Goal: Transaction & Acquisition: Purchase product/service

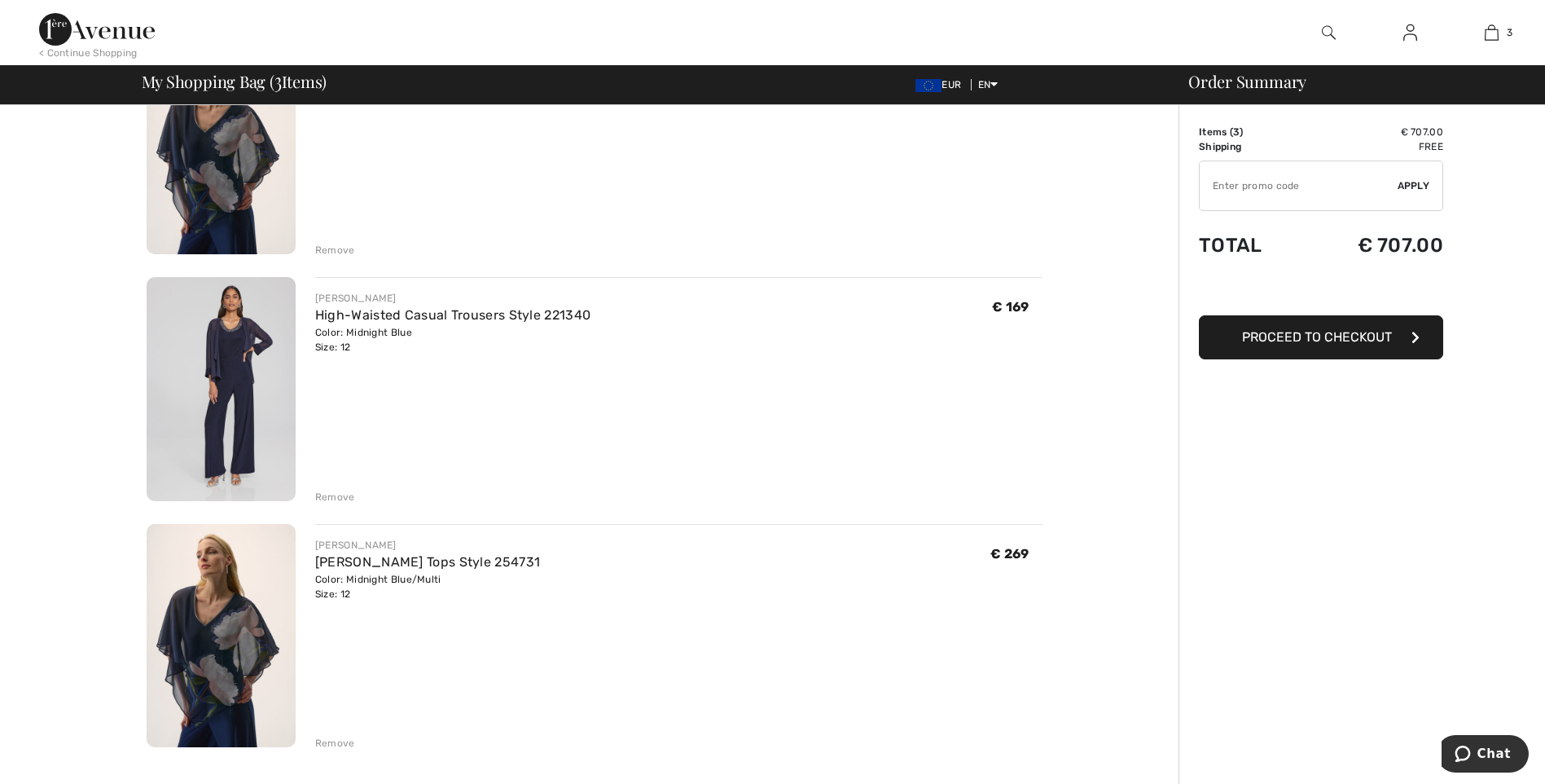
scroll to position [244, 0]
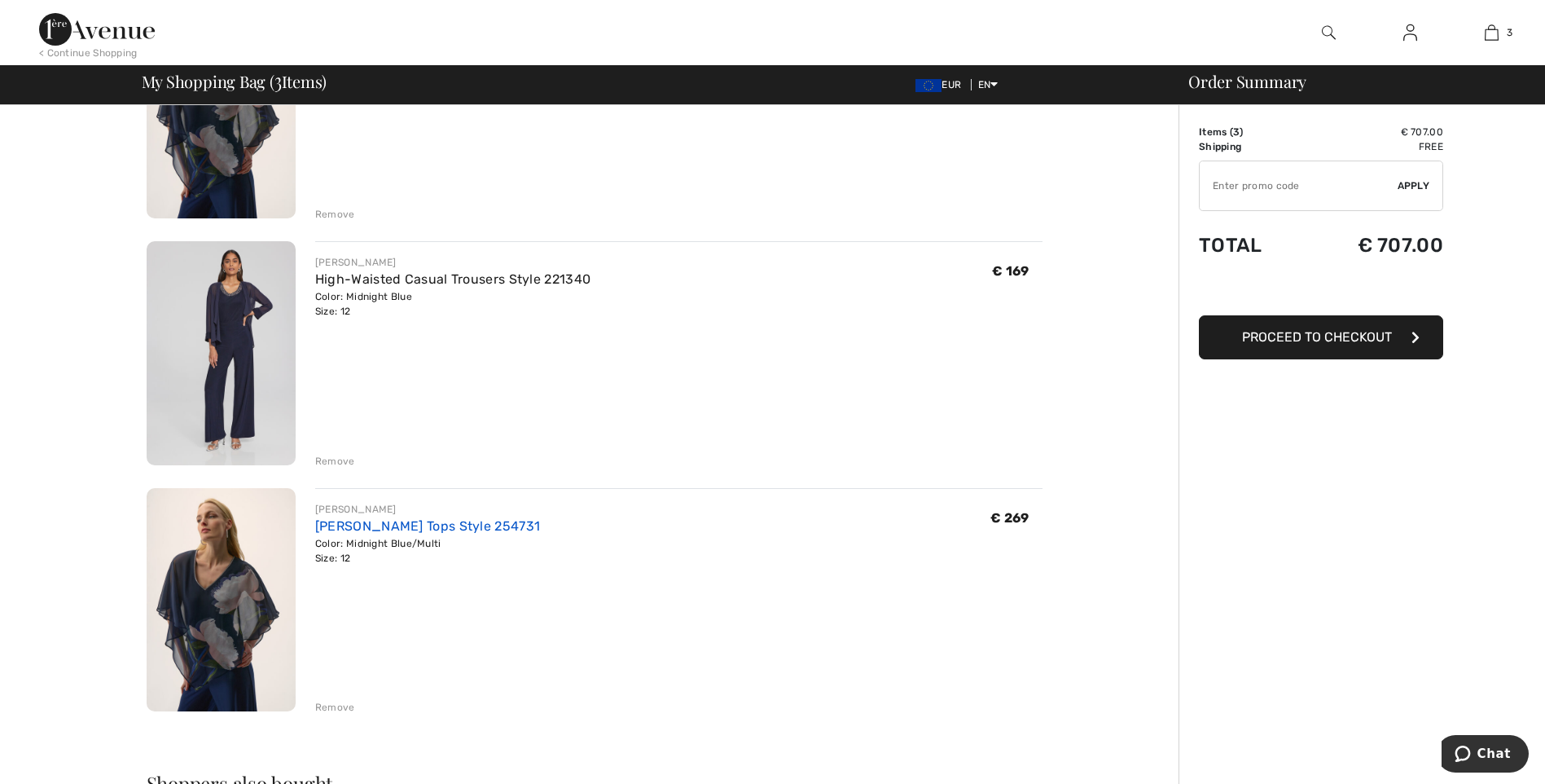
click at [408, 527] on link "[PERSON_NAME] Tops Style 254731" at bounding box center [427, 525] width 225 height 15
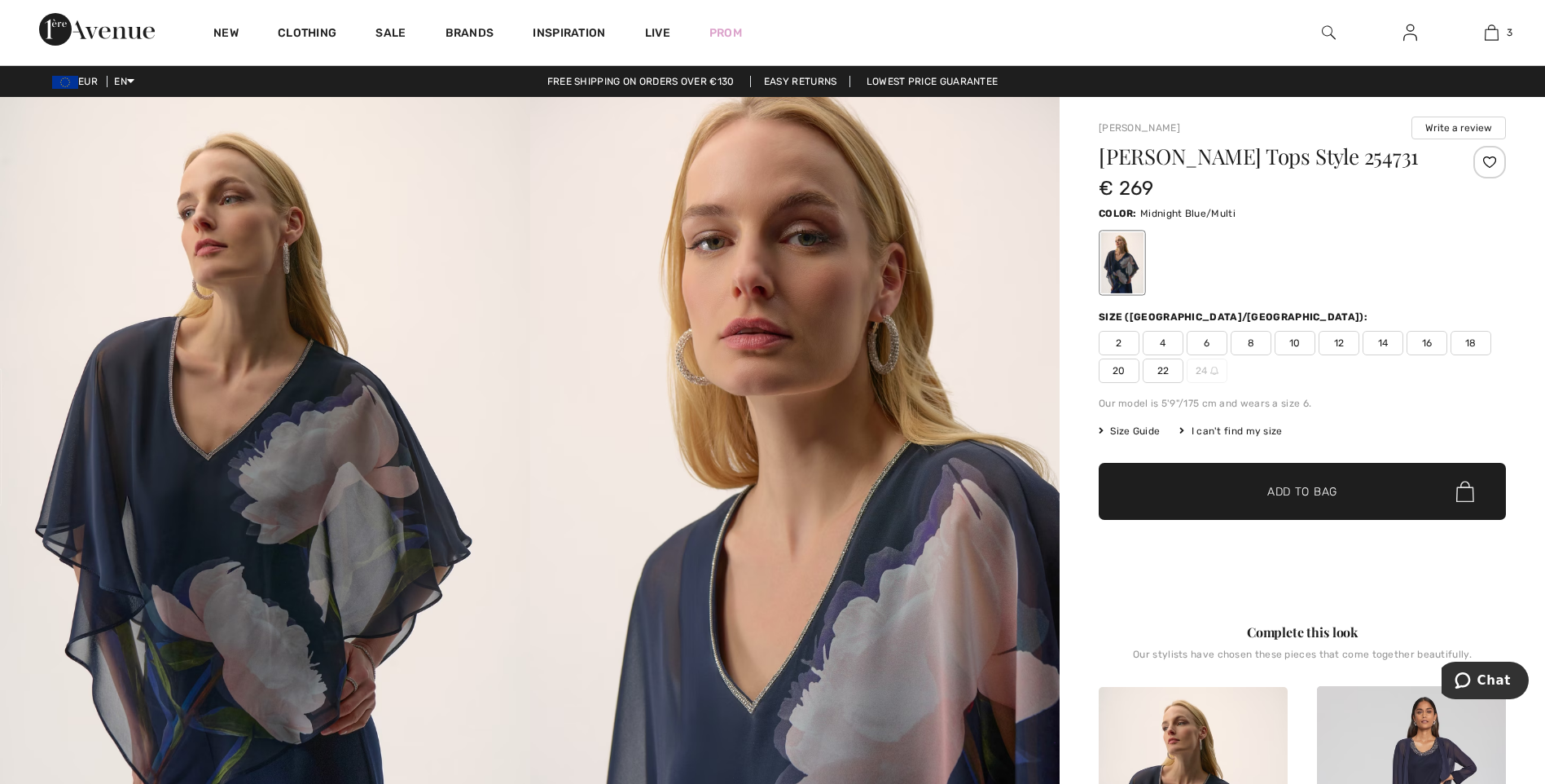
click at [1422, 343] on span "16" at bounding box center [1427, 343] width 41 height 25
click at [1278, 483] on span "Add to Bag" at bounding box center [1302, 491] width 70 height 17
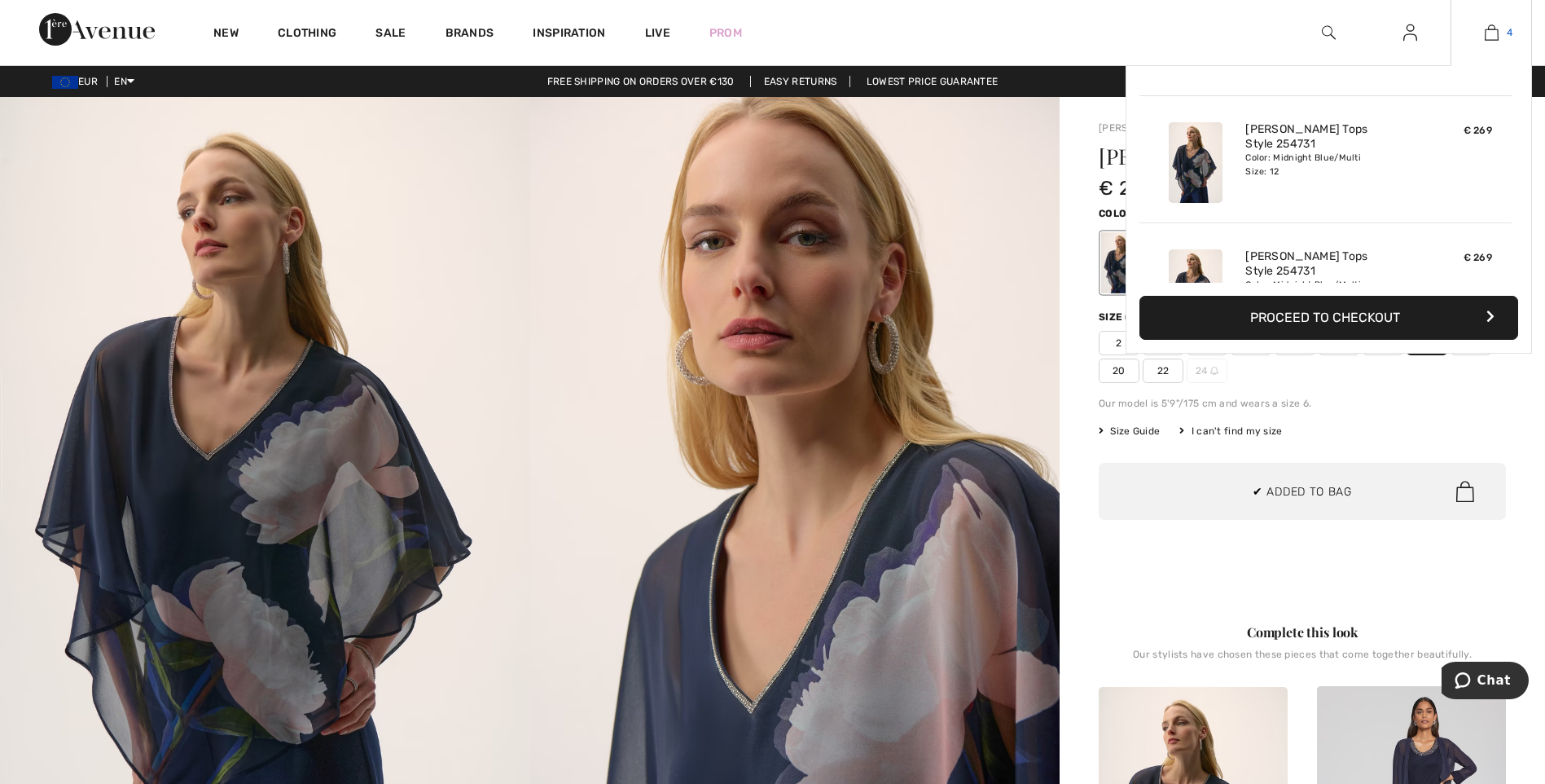
scroll to position [305, 0]
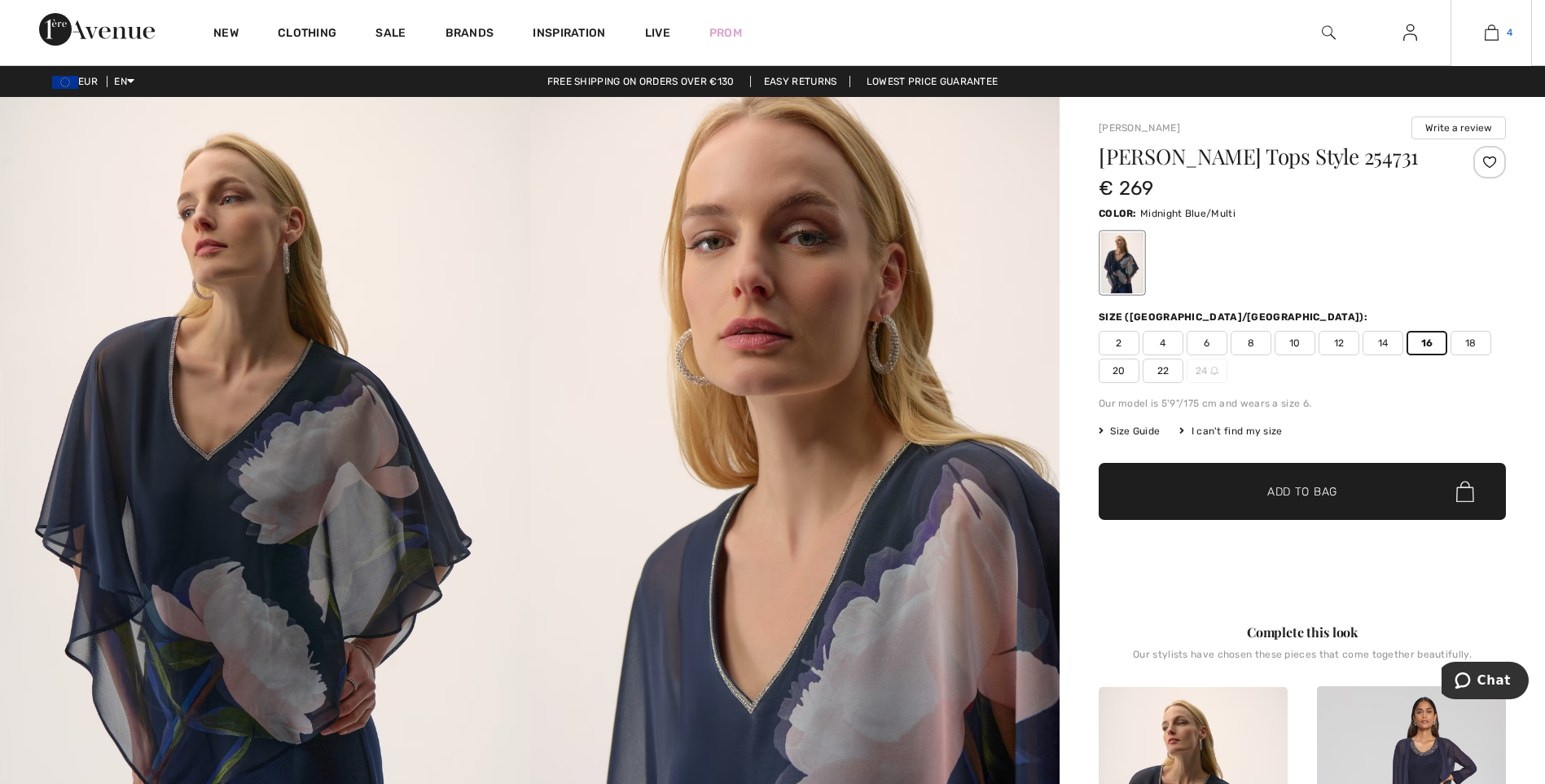
click at [1495, 32] on img at bounding box center [1492, 33] width 14 height 20
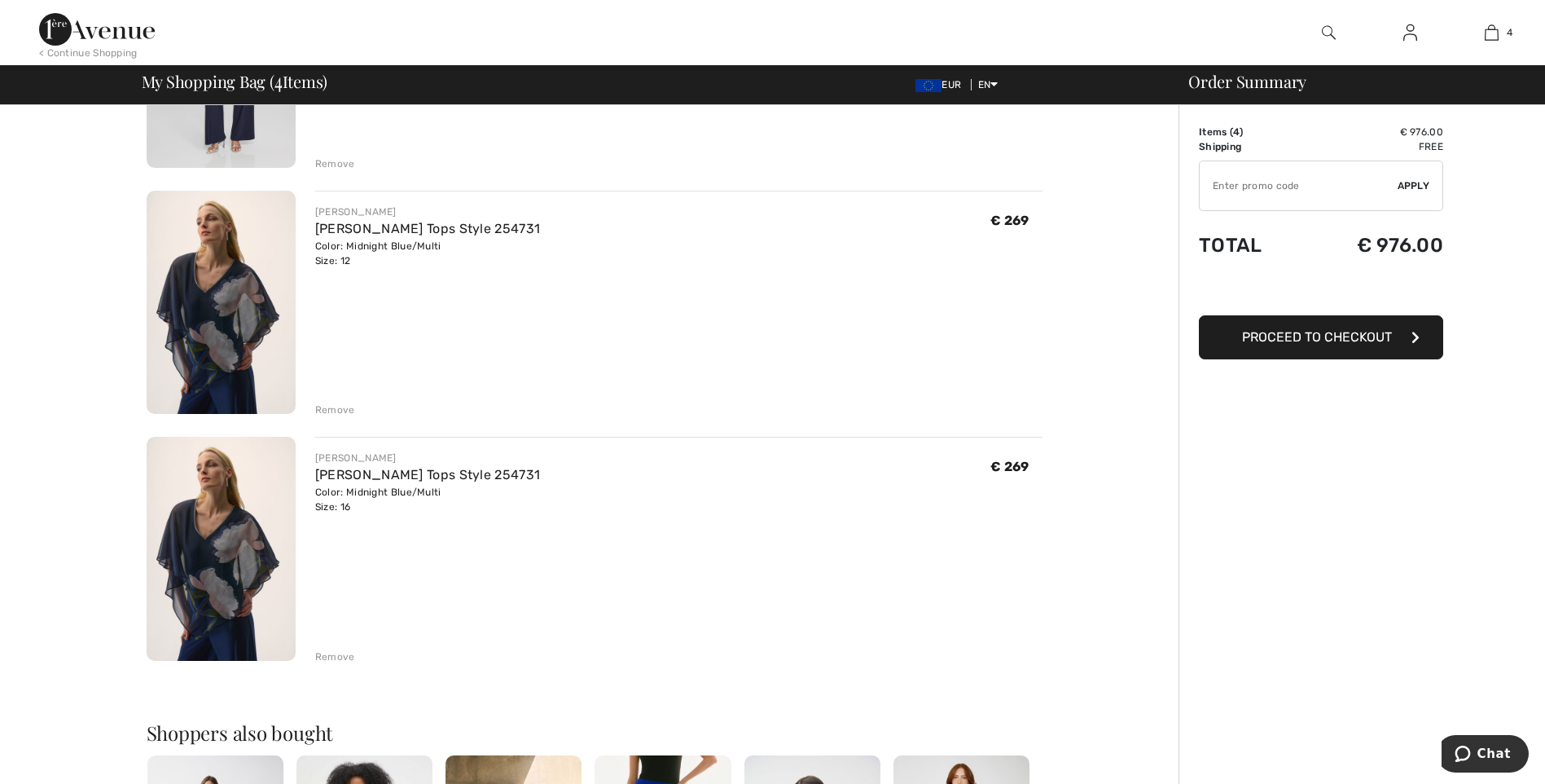
scroll to position [570, 0]
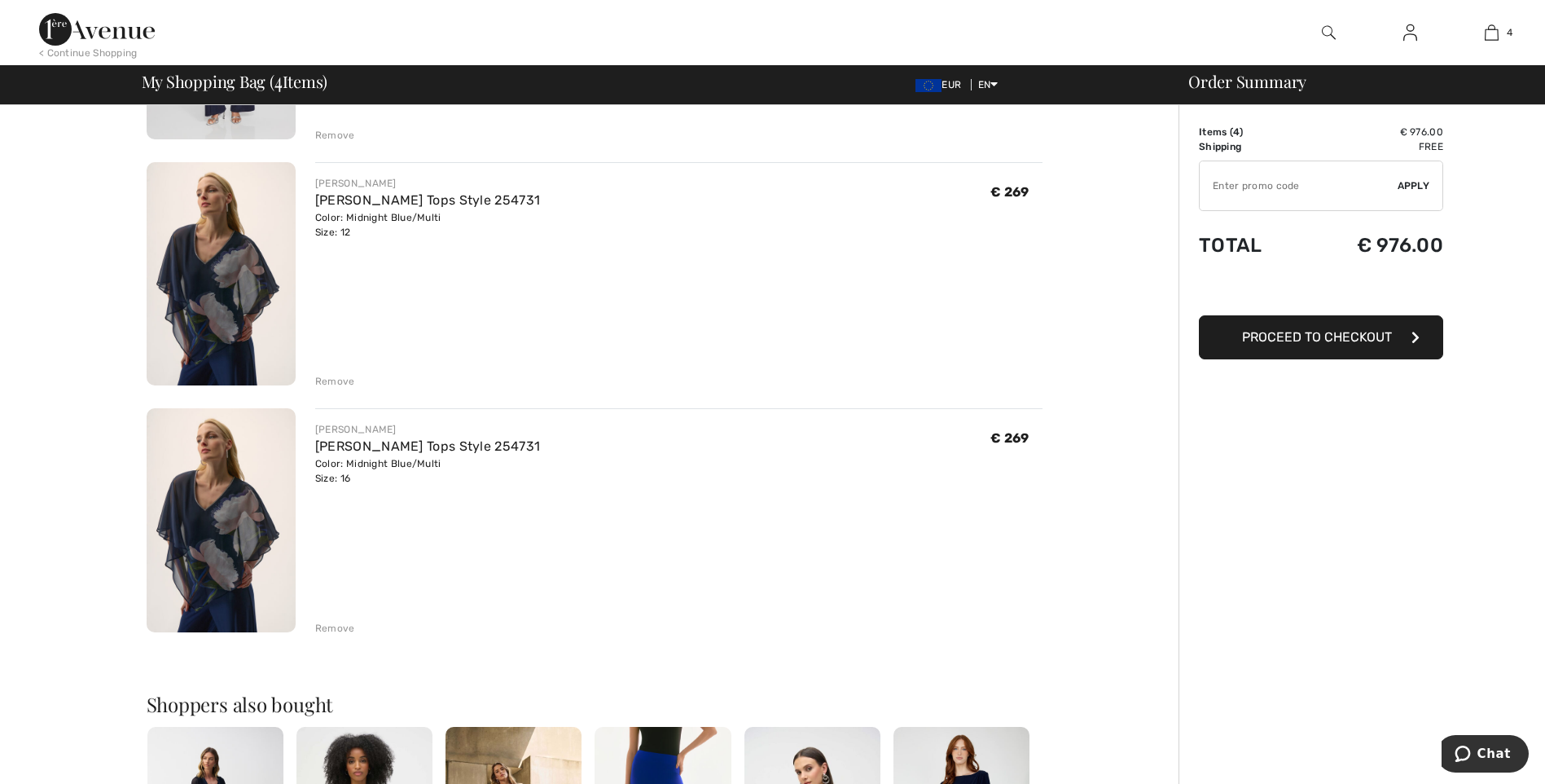
click at [330, 377] on div "Remove" at bounding box center [335, 381] width 40 height 15
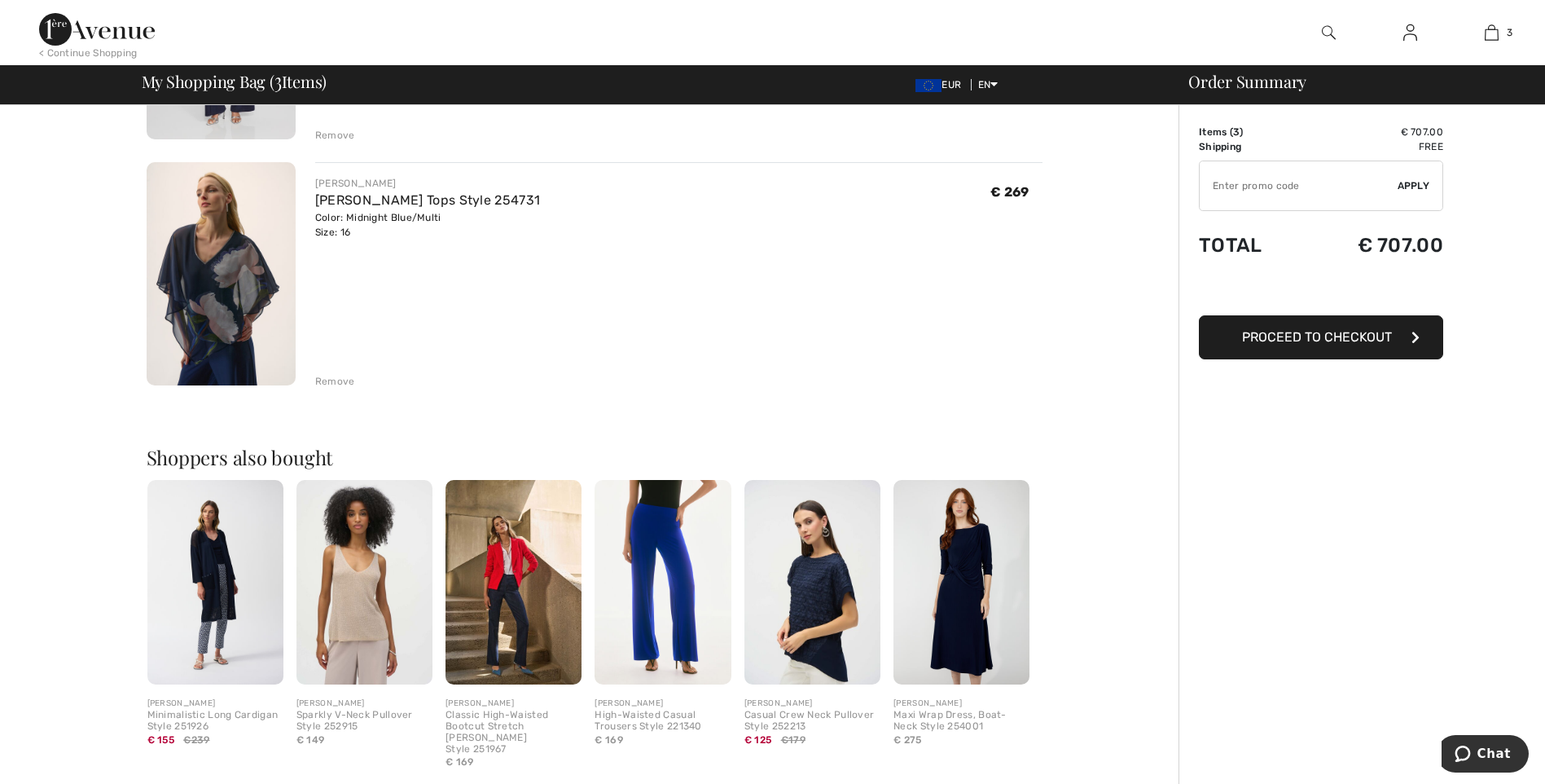
click at [336, 377] on div "Remove" at bounding box center [335, 381] width 40 height 15
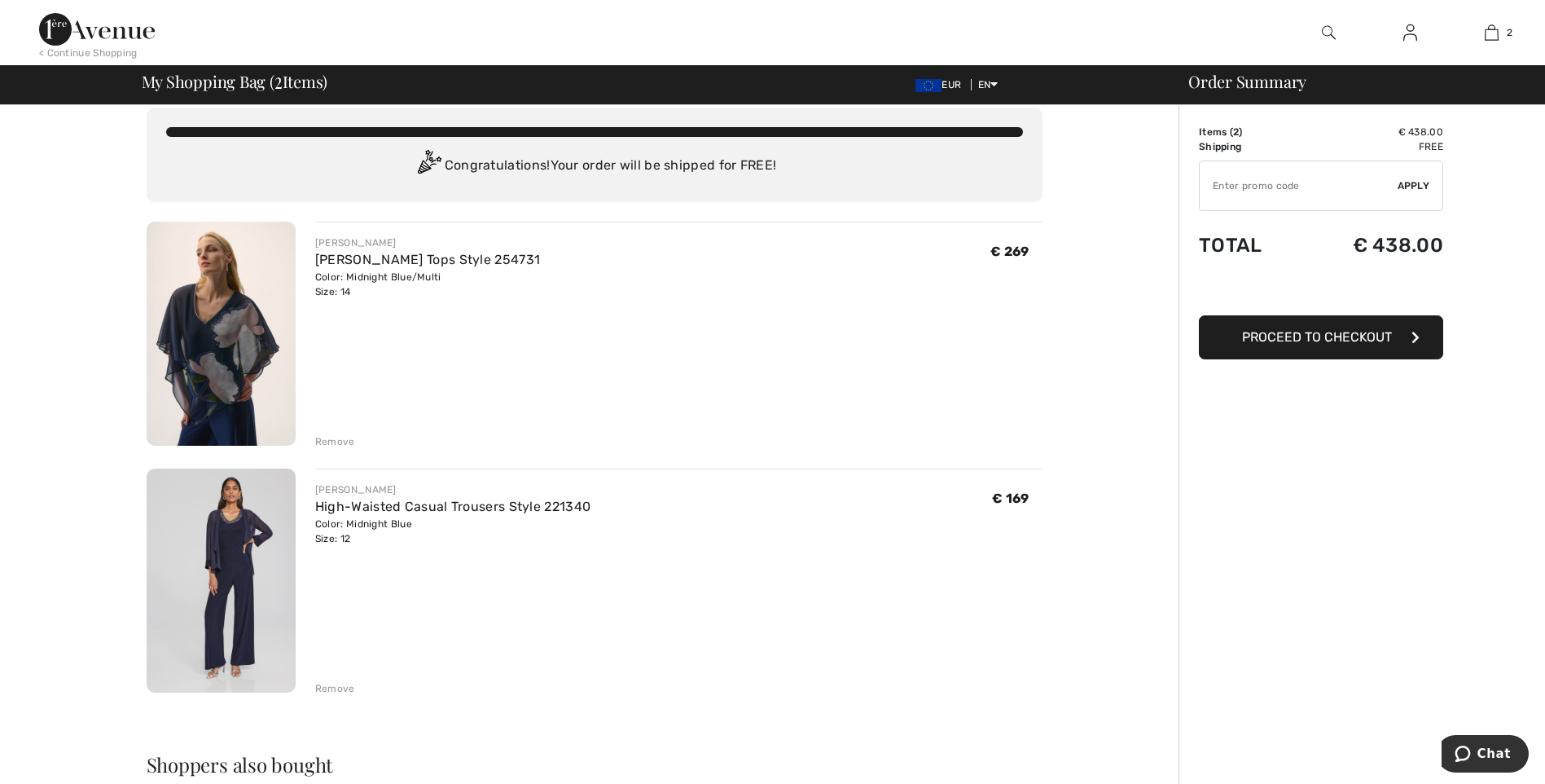
scroll to position [0, 0]
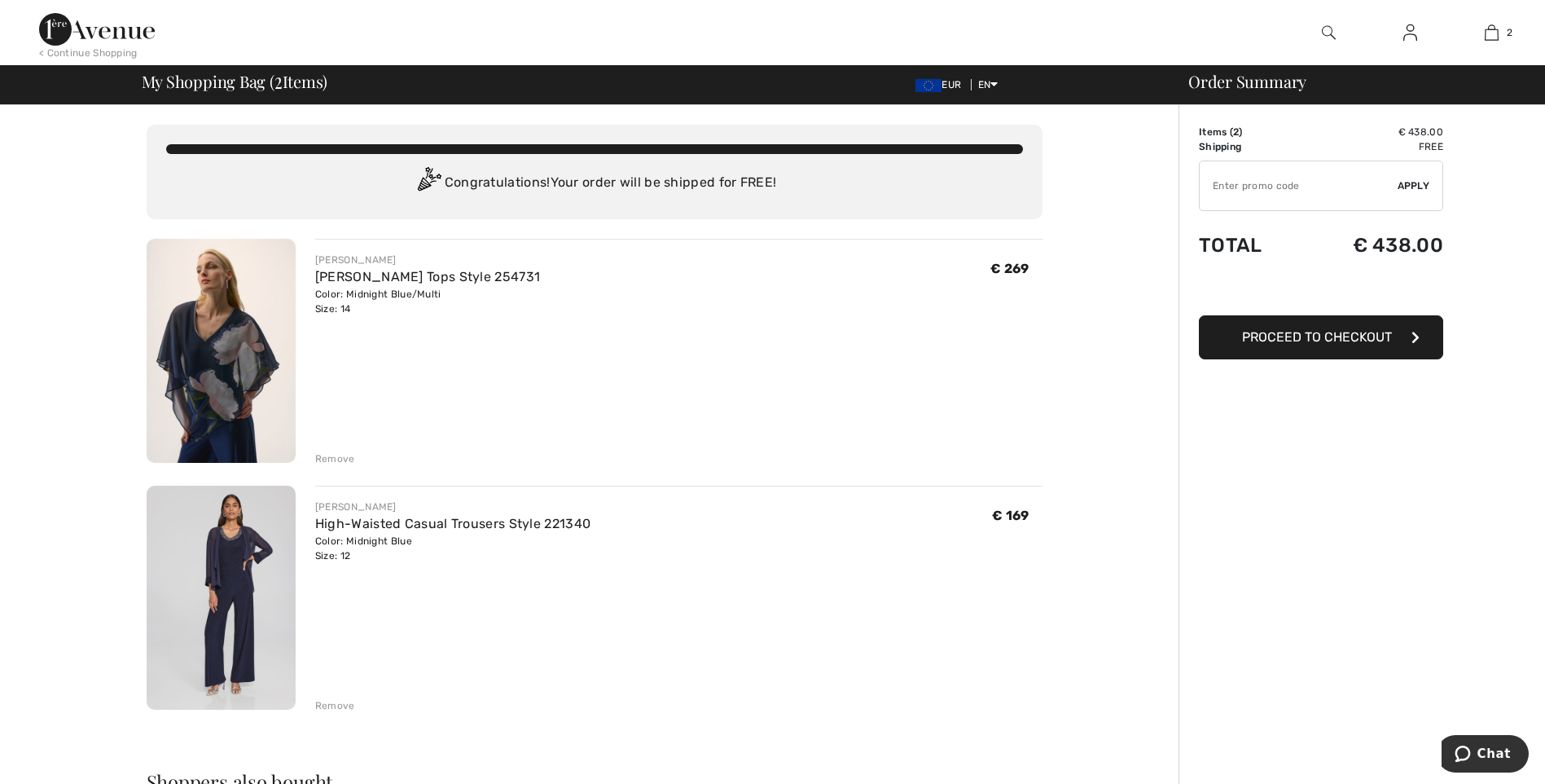
click at [1336, 329] on span "Proceed to Checkout" at bounding box center [1317, 337] width 150 height 15
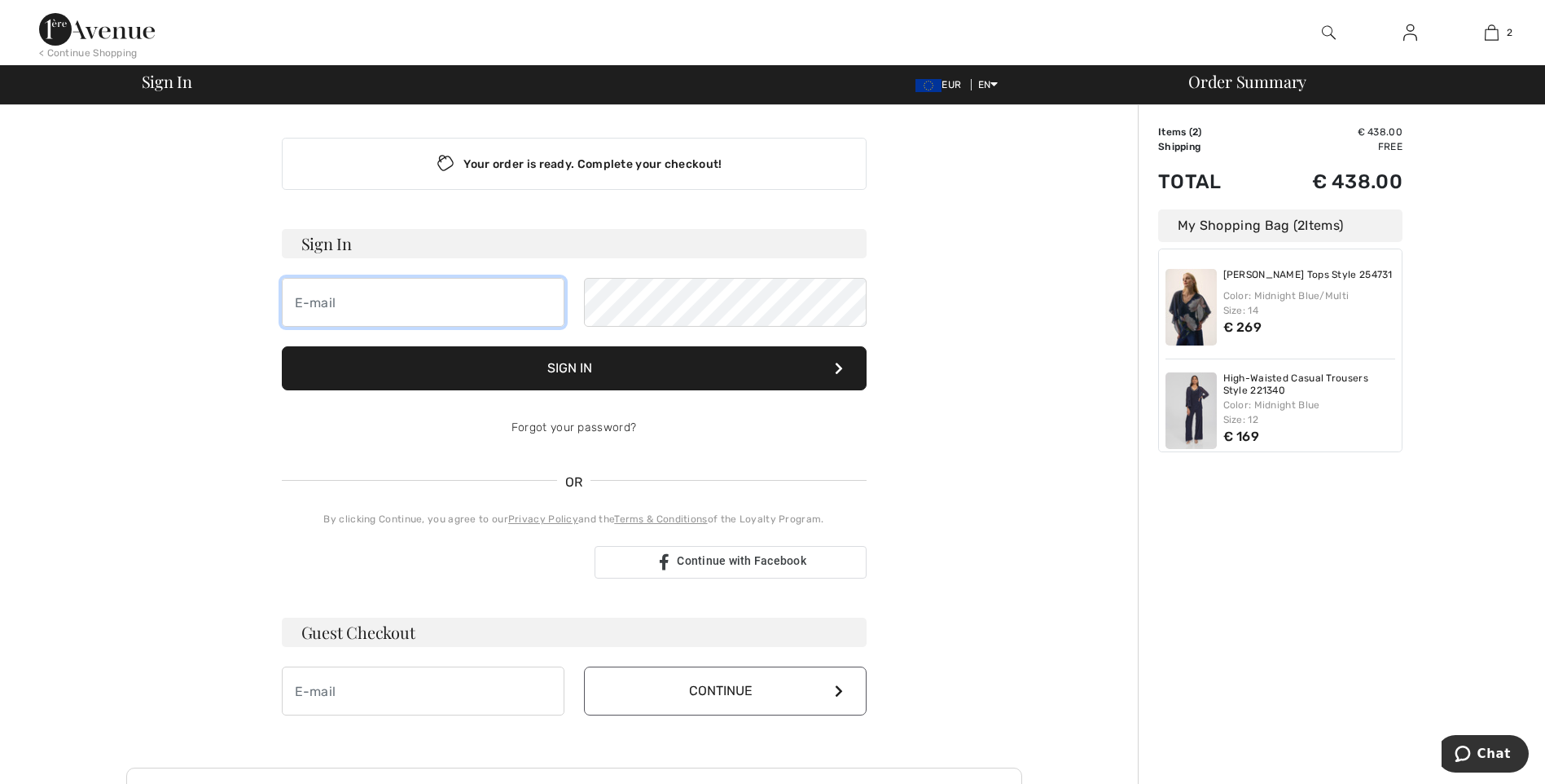
click at [409, 317] on input "email" at bounding box center [423, 302] width 282 height 49
type input "thomas.kenny@kkwindows.ie"
click at [633, 360] on button "Sign In" at bounding box center [574, 368] width 585 height 44
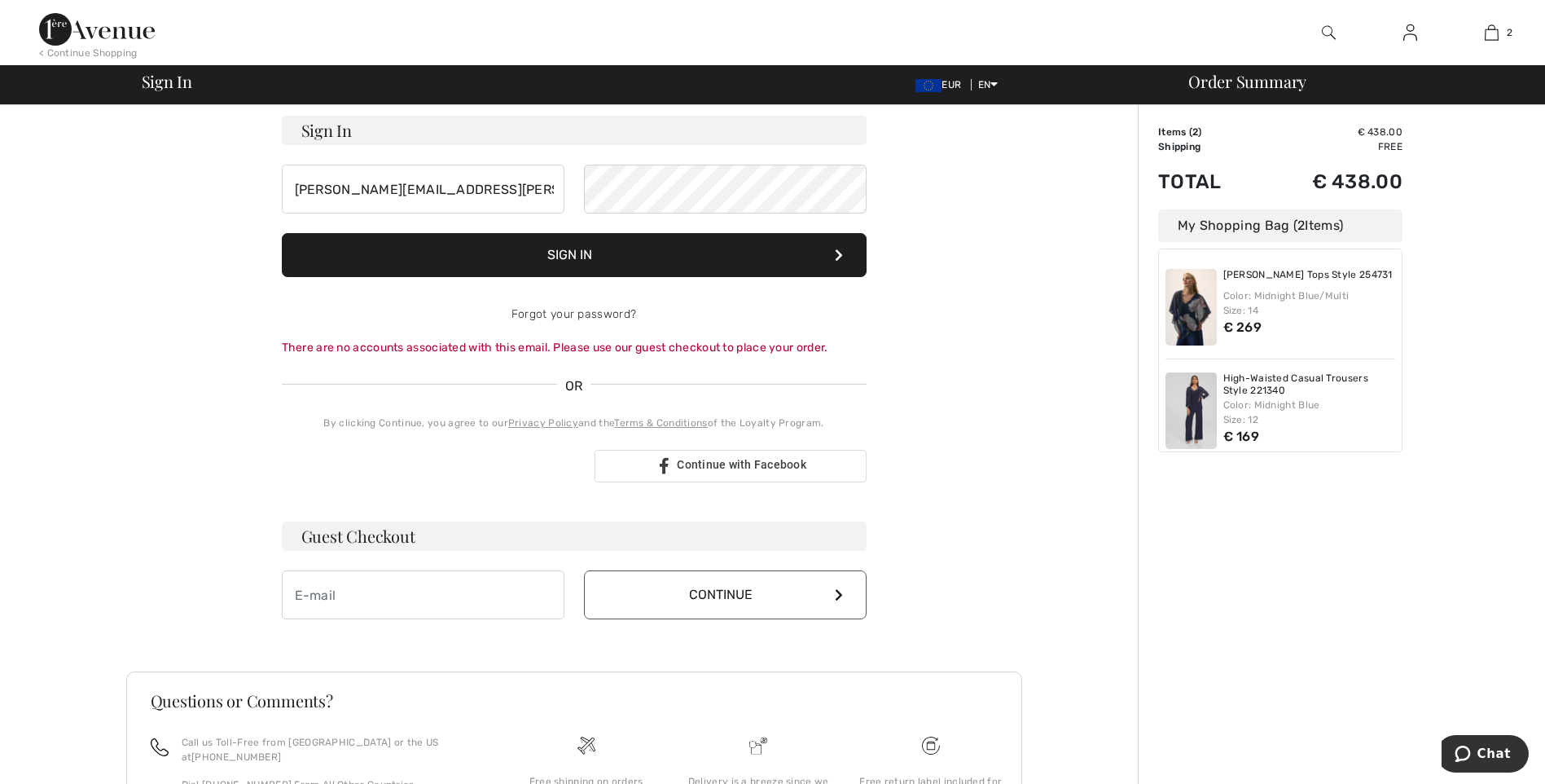
scroll to position [257, 0]
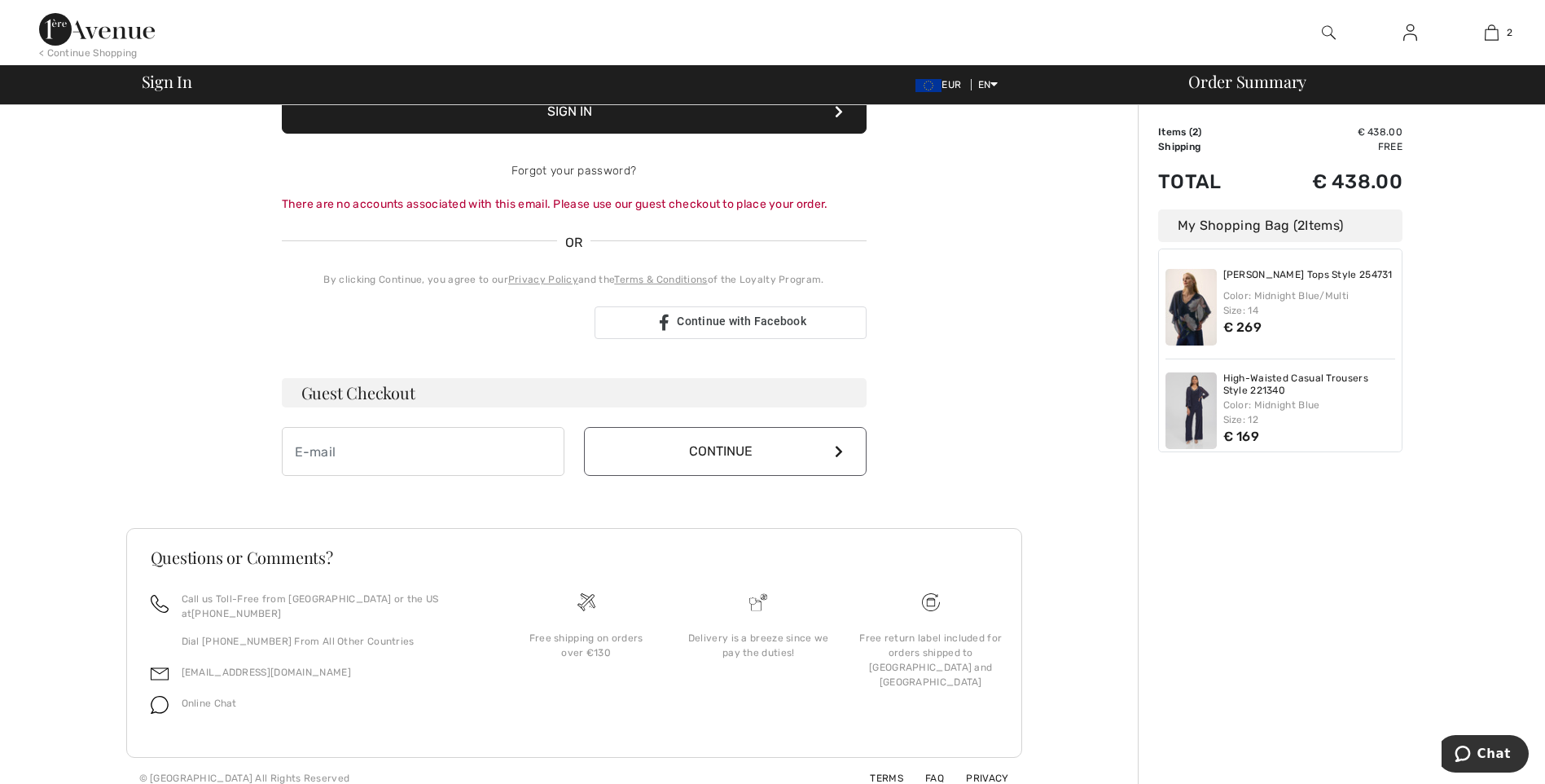
click at [721, 444] on button "Continue" at bounding box center [725, 451] width 282 height 49
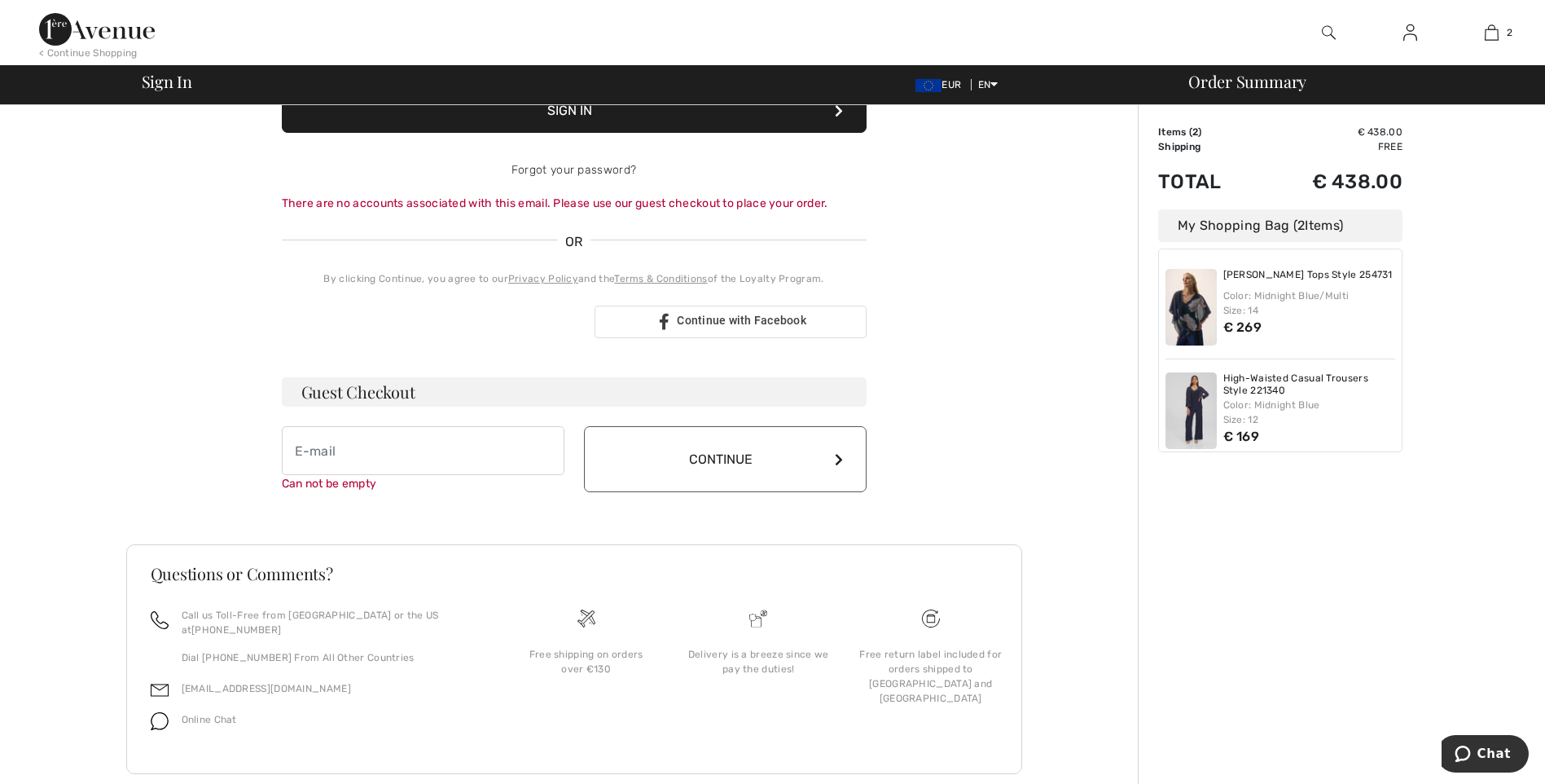
scroll to position [273, 0]
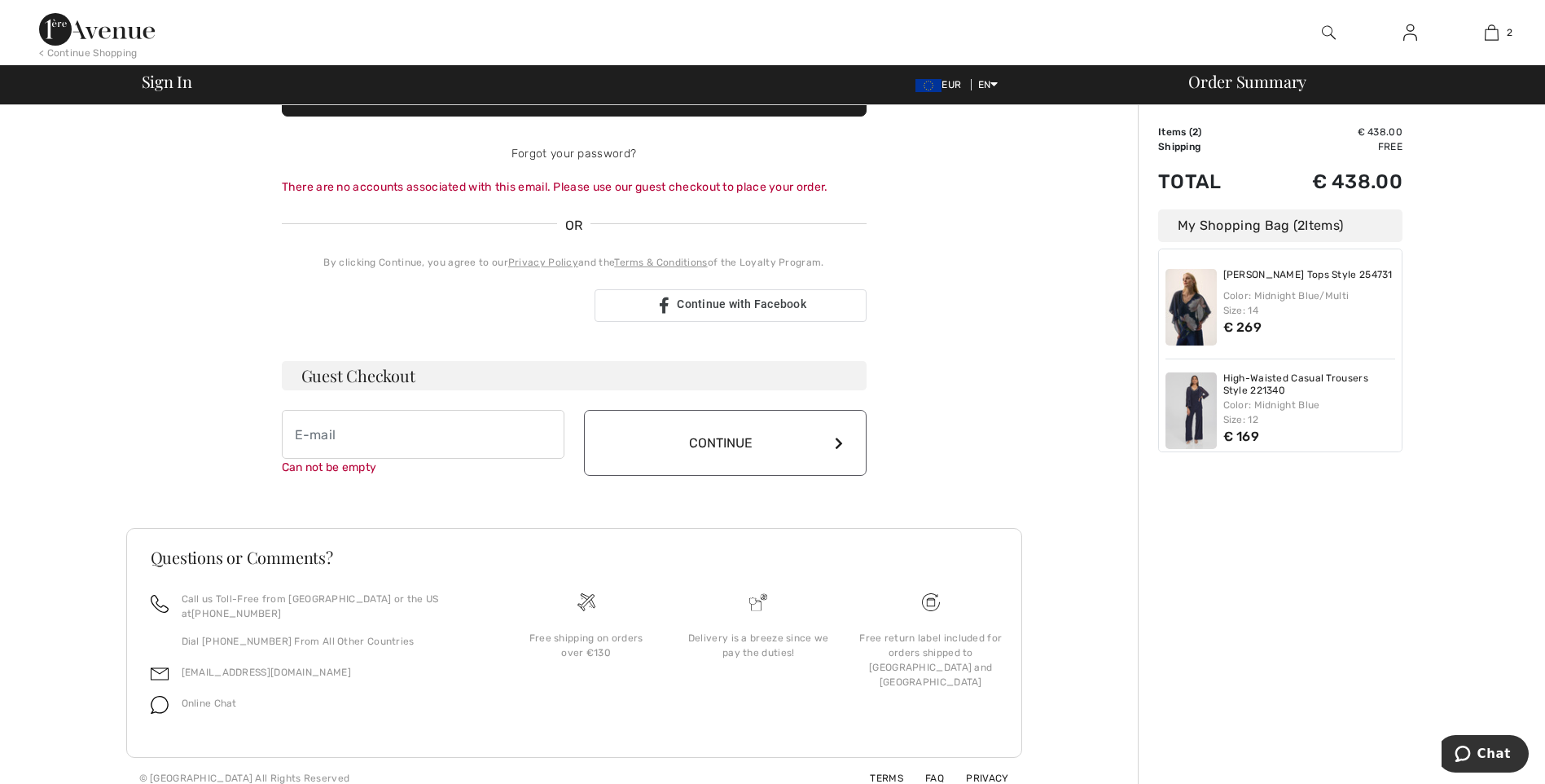
click at [721, 441] on button "Continue" at bounding box center [725, 442] width 282 height 66
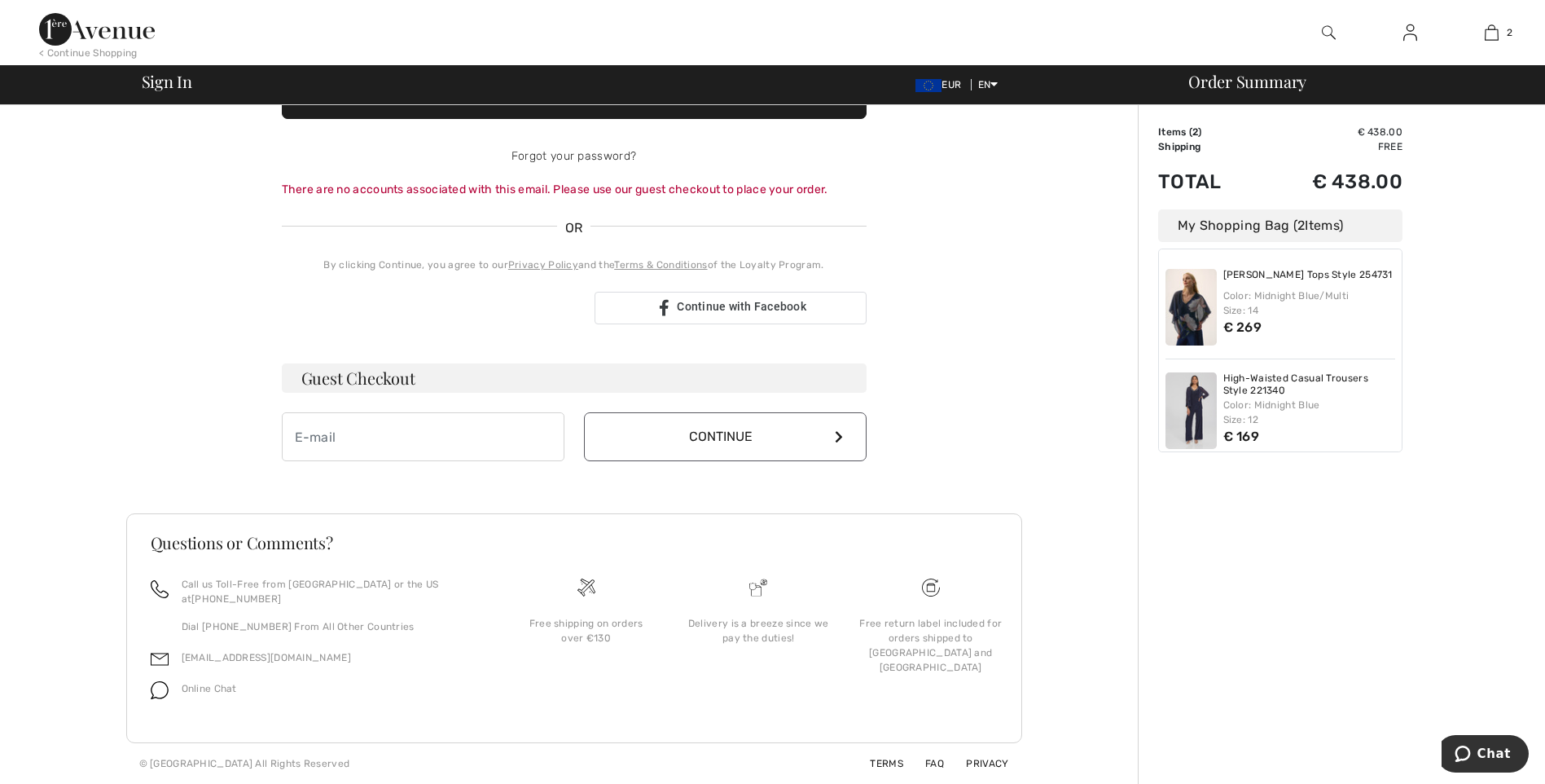
scroll to position [257, 0]
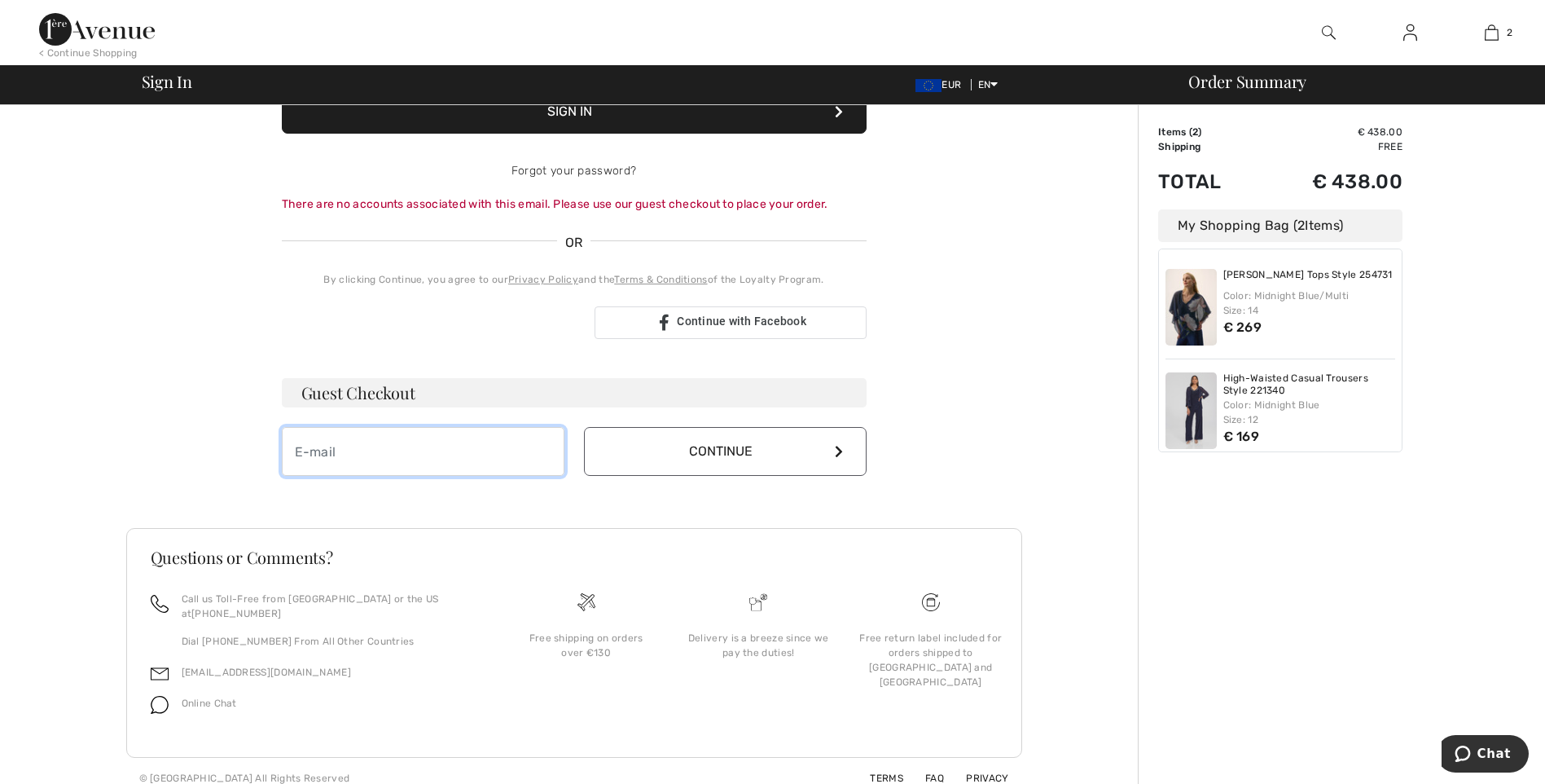
click at [408, 445] on input "email" at bounding box center [423, 451] width 282 height 49
type input "[EMAIL_ADDRESS][PERSON_NAME][DOMAIN_NAME]"
click at [669, 455] on button "Continue" at bounding box center [725, 451] width 282 height 49
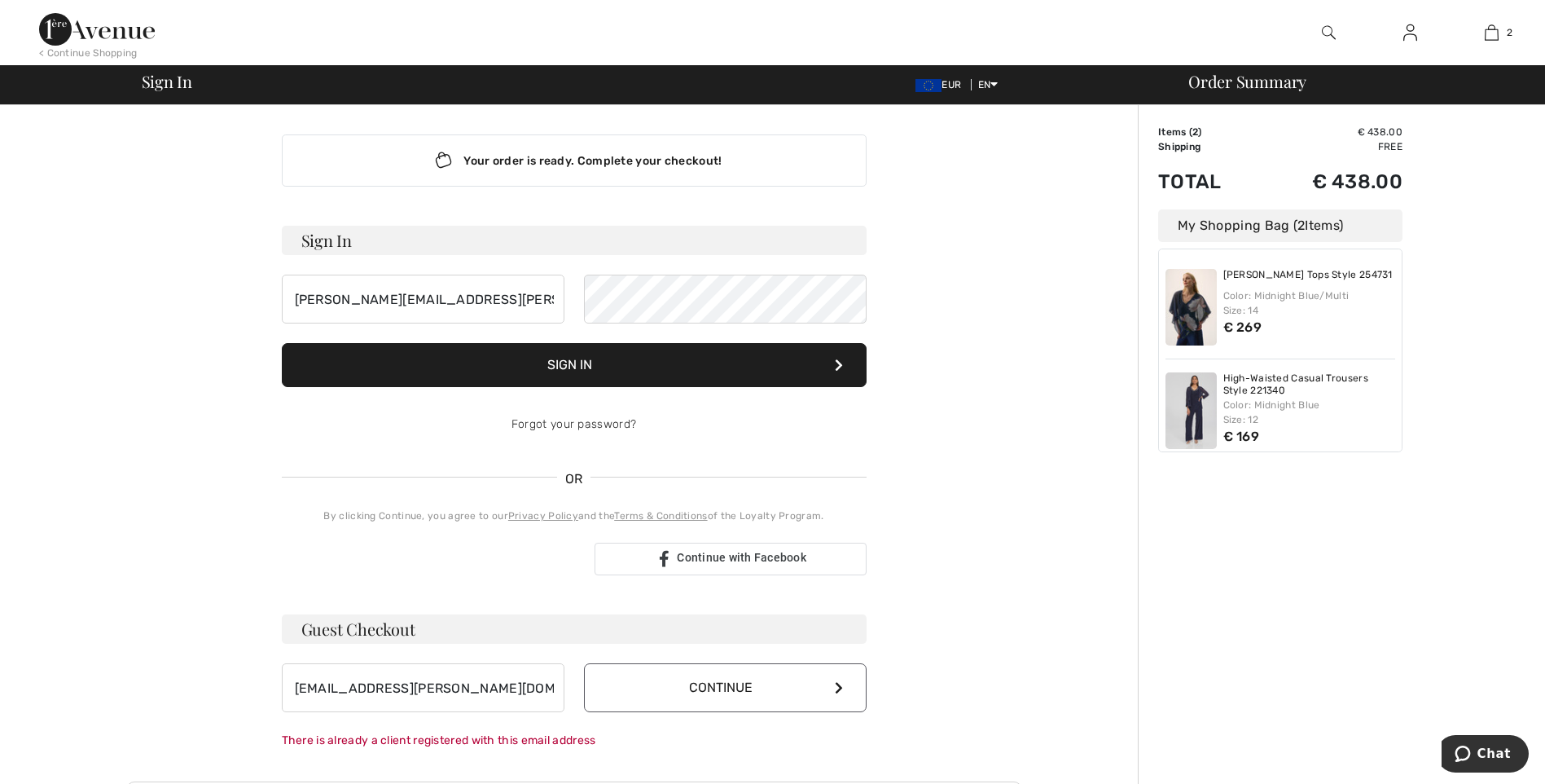
scroll to position [0, 0]
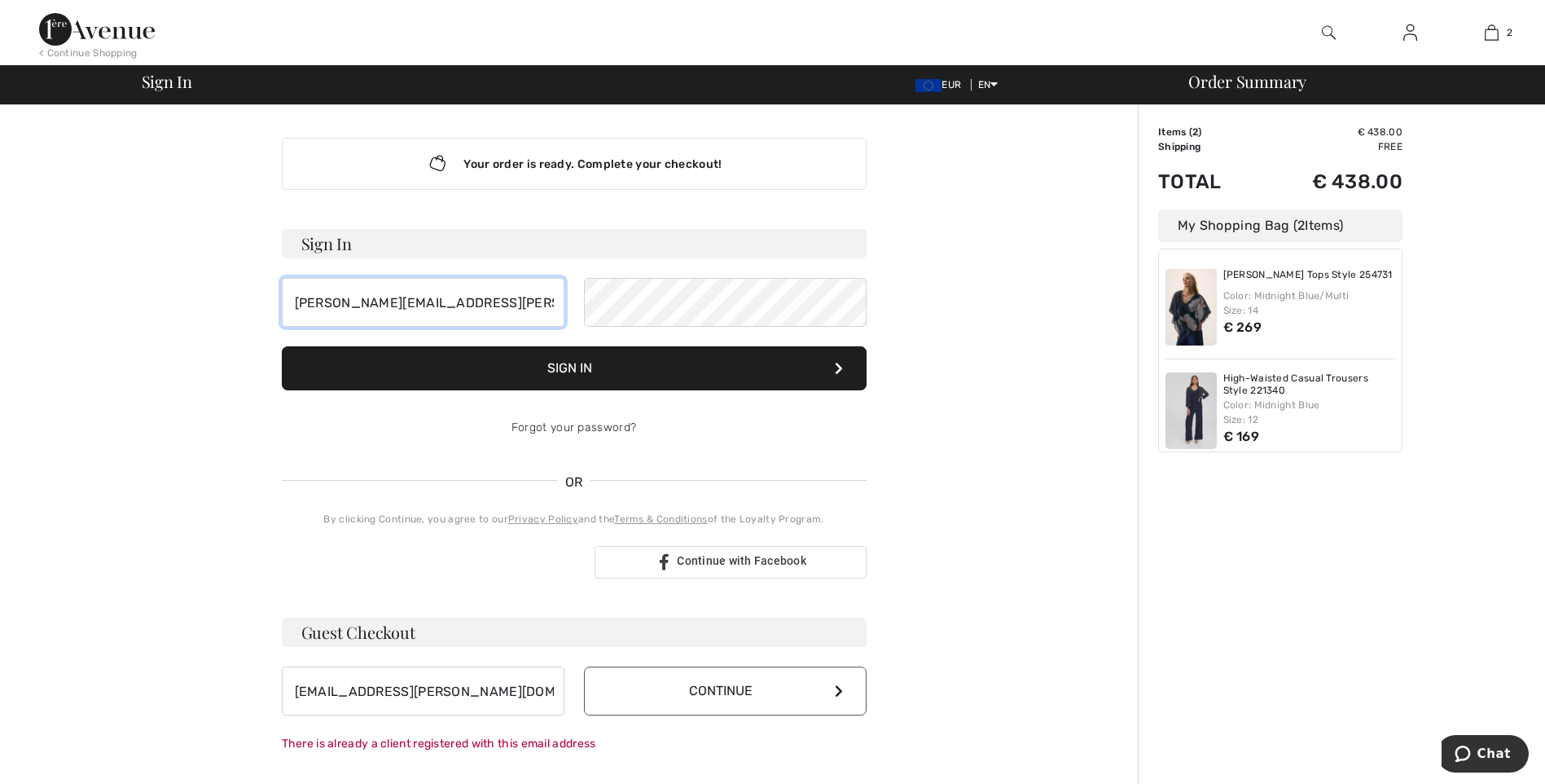
click at [347, 305] on input "thomas.kenny@kkwindows.ie" at bounding box center [423, 302] width 282 height 49
type input "SORCHA.kenny@kkwindows.ie"
click at [625, 361] on button "Sign In" at bounding box center [574, 368] width 585 height 44
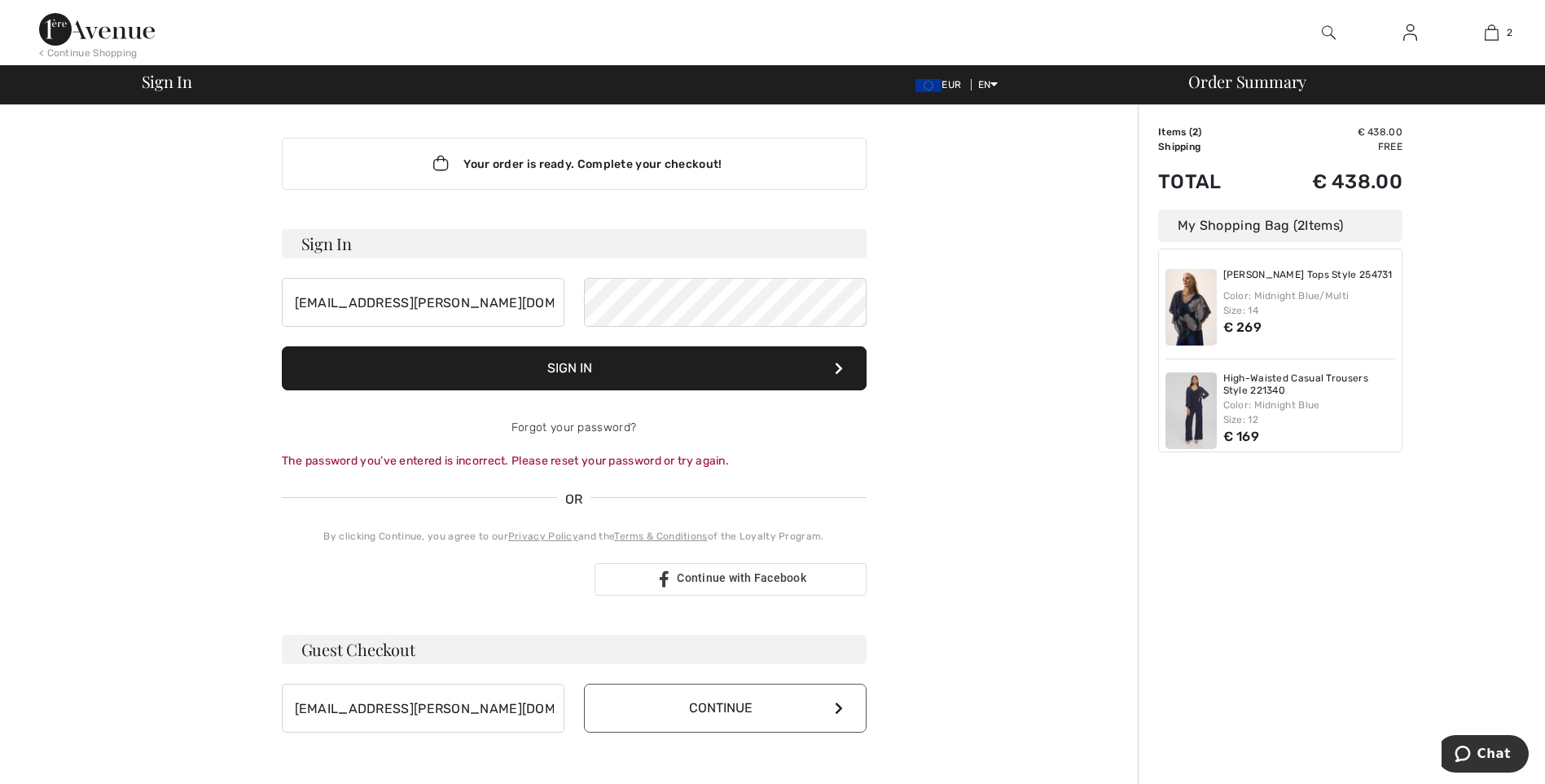
click at [598, 463] on div "The password you’ve entered is incorrect. Please reset your password or try aga…" at bounding box center [574, 460] width 585 height 17
click at [527, 311] on div "SORCHA.kenny@kkwindows.ie" at bounding box center [574, 302] width 585 height 49
click at [602, 371] on button "Sign In" at bounding box center [574, 368] width 585 height 44
click at [540, 461] on div "The password you’ve entered is incorrect. Please reset your password or try aga…" at bounding box center [574, 460] width 585 height 17
click at [566, 426] on link "Forgot your password?" at bounding box center [574, 427] width 124 height 14
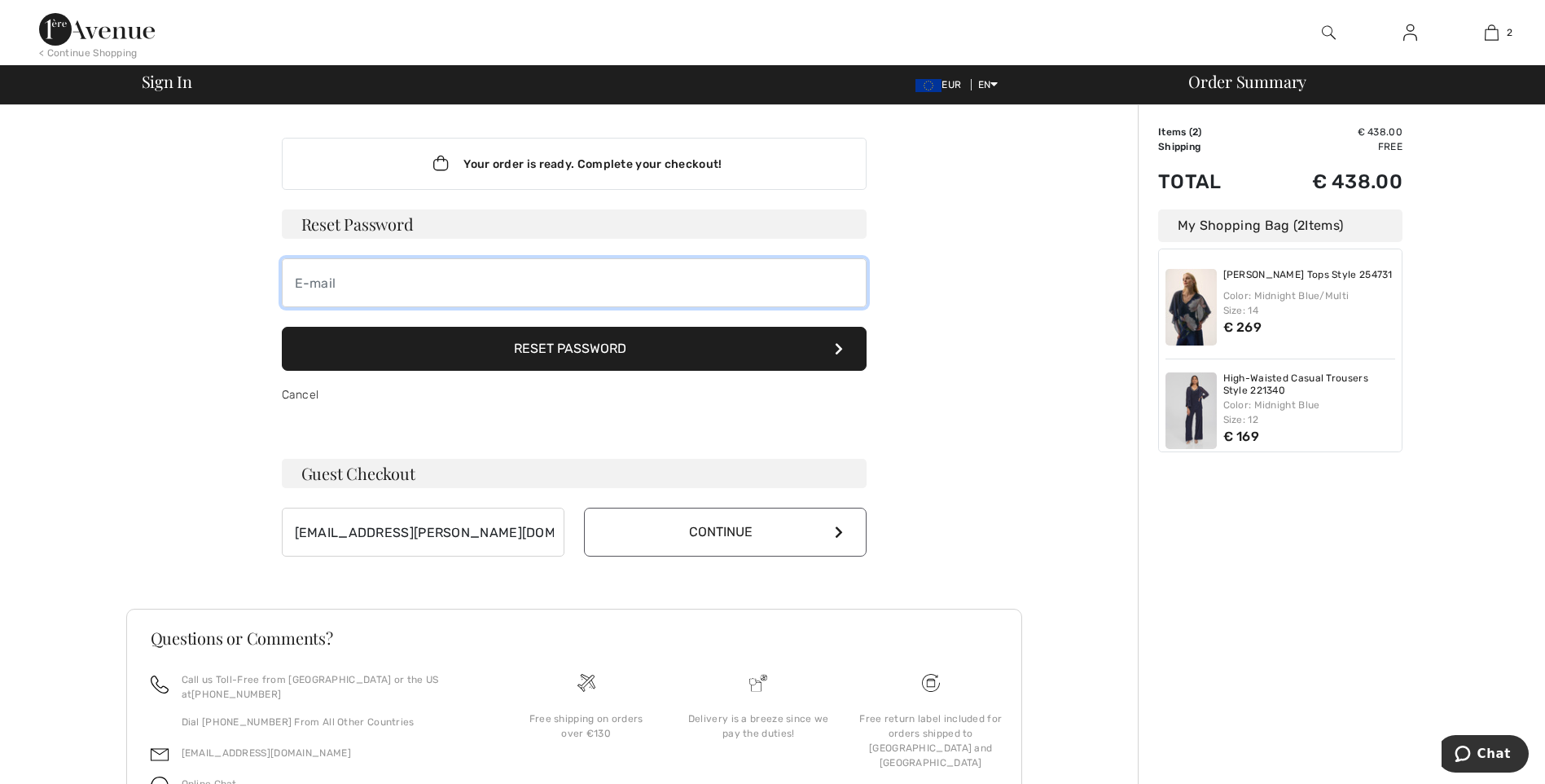
click at [367, 296] on input "email" at bounding box center [574, 282] width 585 height 49
type input "s"
type input "[EMAIL_ADDRESS][PERSON_NAME][DOMAIN_NAME]"
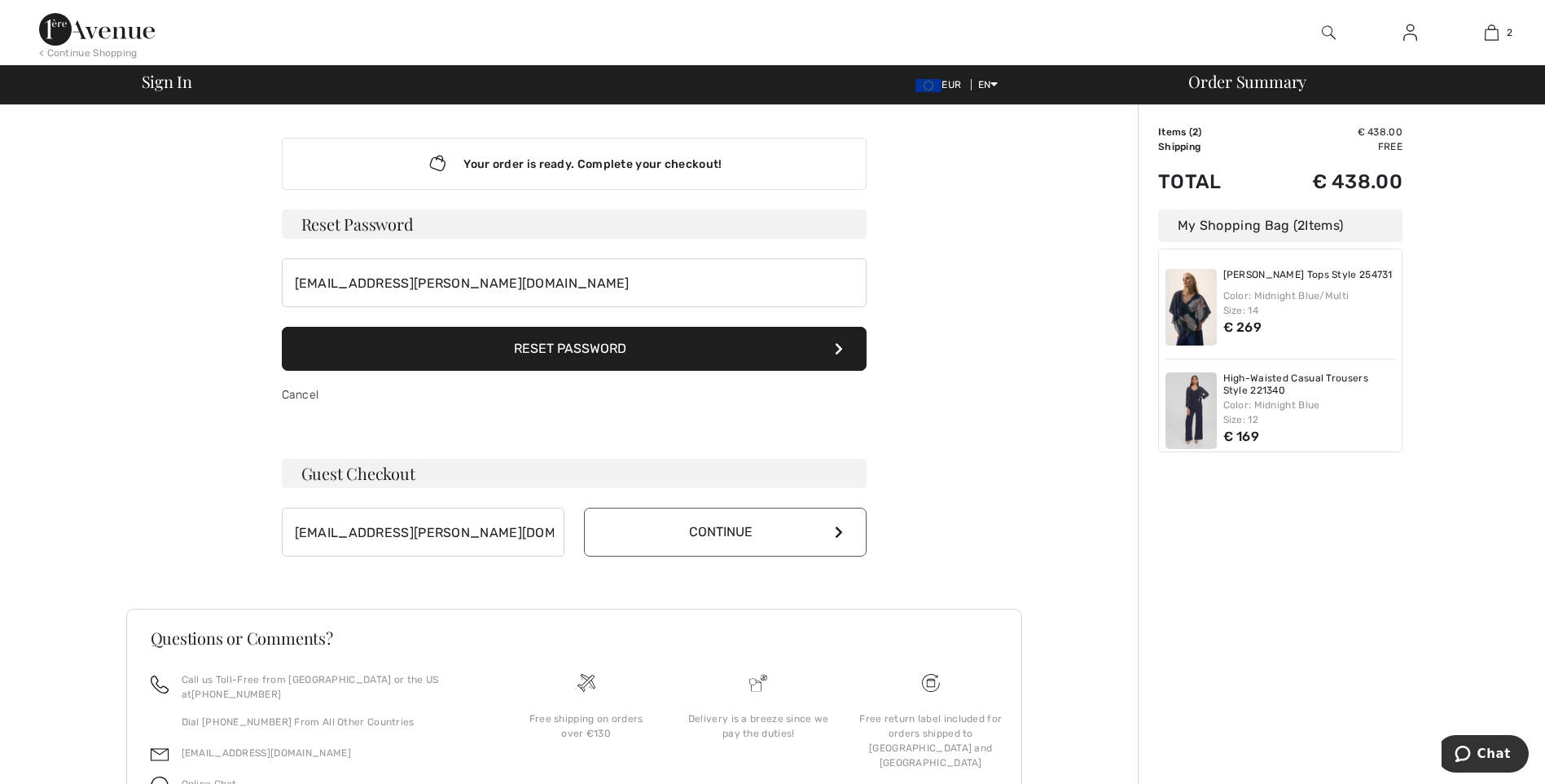
click at [567, 341] on button "Reset Password" at bounding box center [574, 349] width 585 height 44
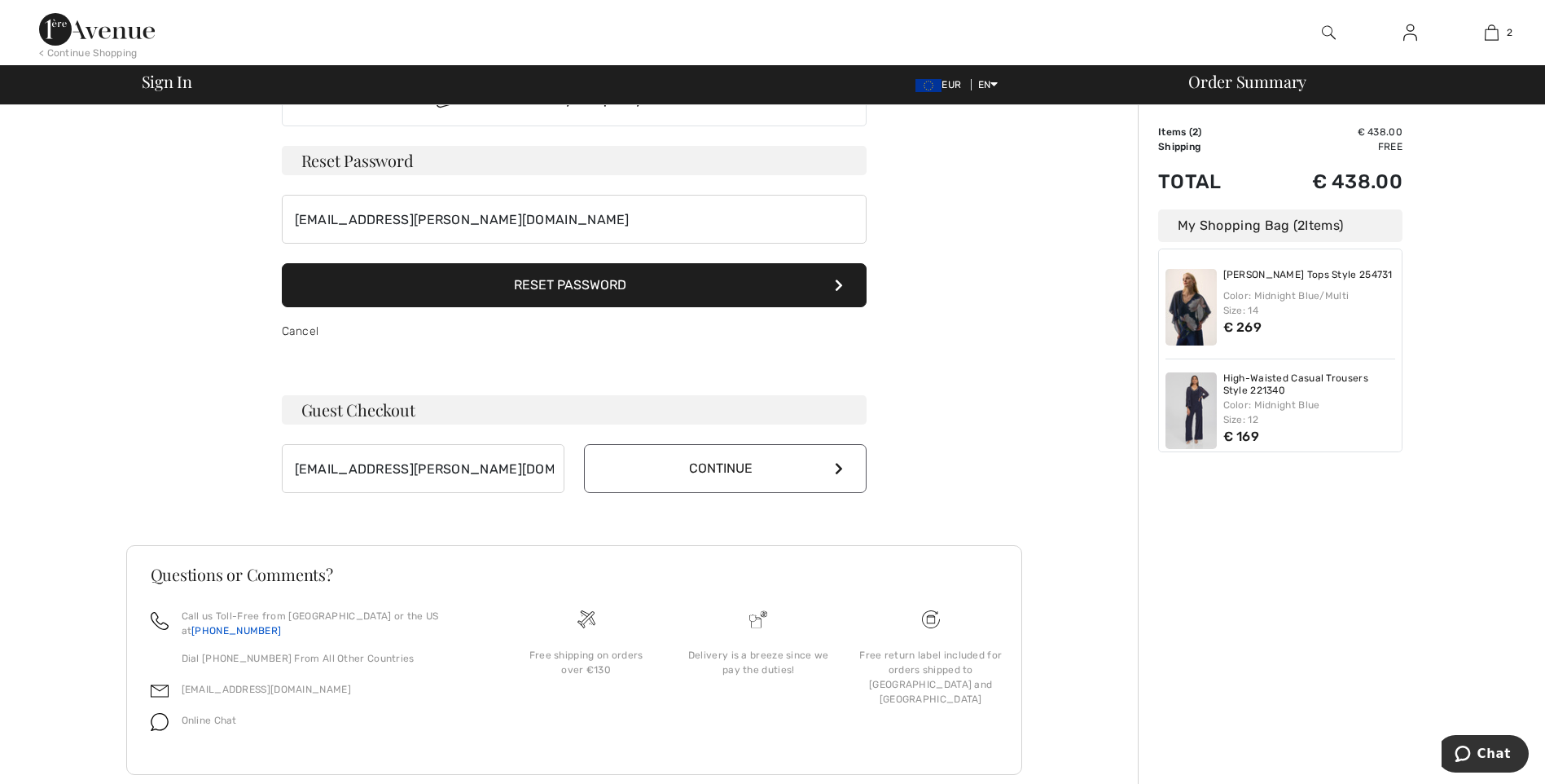
scroll to position [81, 0]
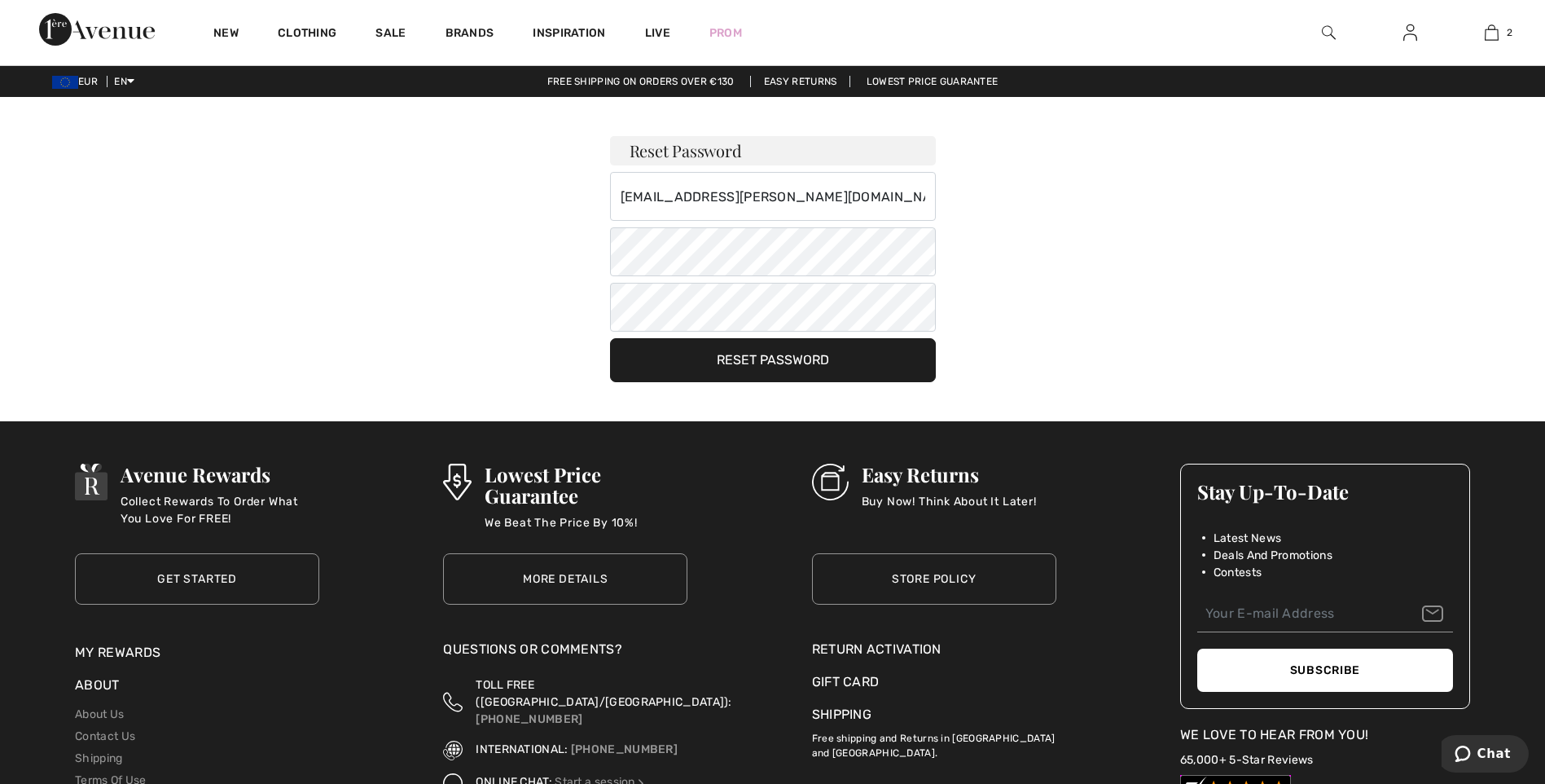
click at [743, 362] on button "Reset Password" at bounding box center [772, 360] width 326 height 44
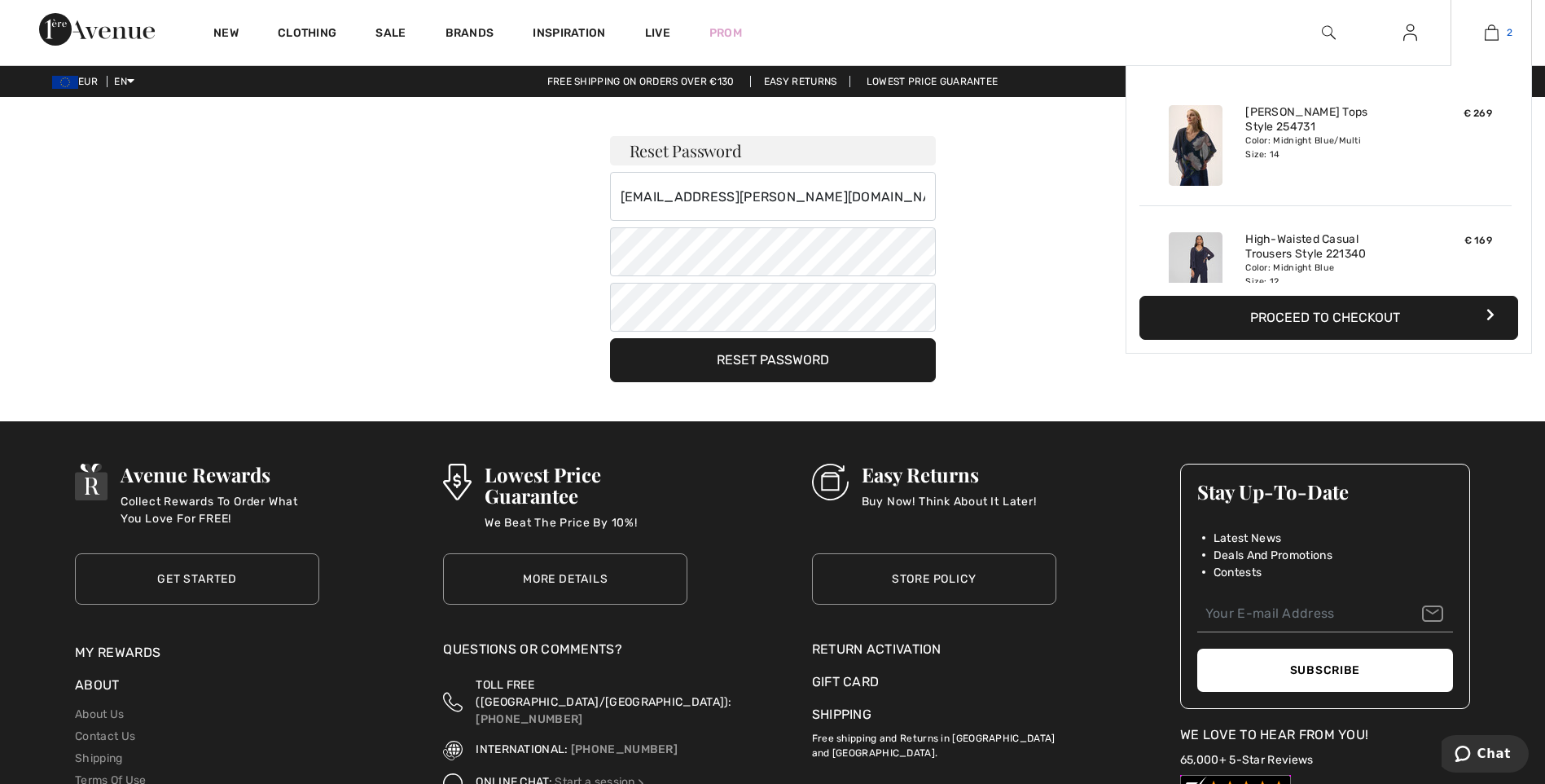
click at [1496, 34] on img at bounding box center [1492, 33] width 14 height 20
click at [1322, 313] on button "Proceed to Checkout" at bounding box center [1328, 318] width 379 height 44
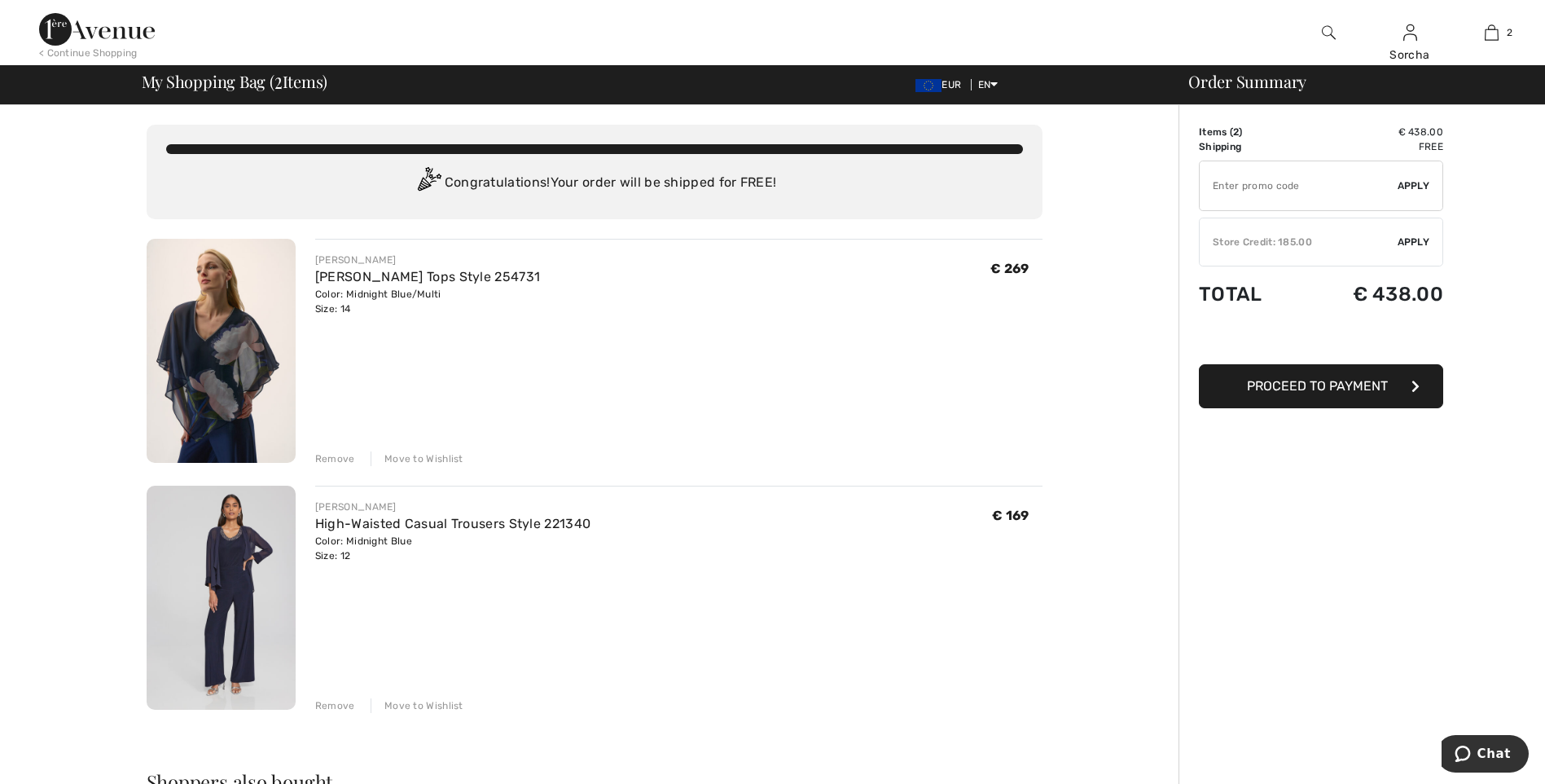
drag, startPoint x: 1343, startPoint y: 393, endPoint x: 1330, endPoint y: 394, distance: 13.0
click at [1343, 393] on button "Proceed to Payment" at bounding box center [1320, 386] width 244 height 44
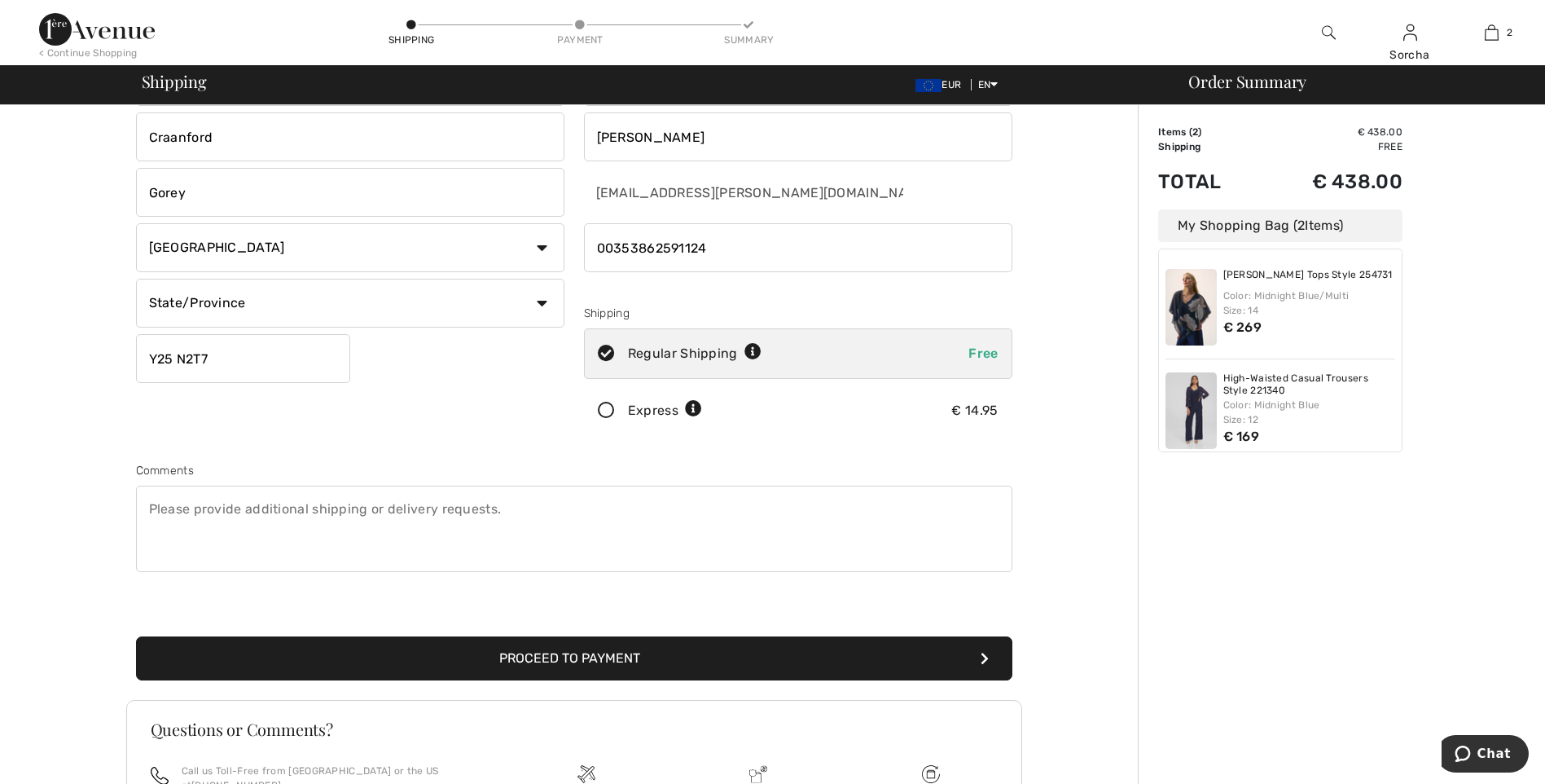
scroll to position [162, 0]
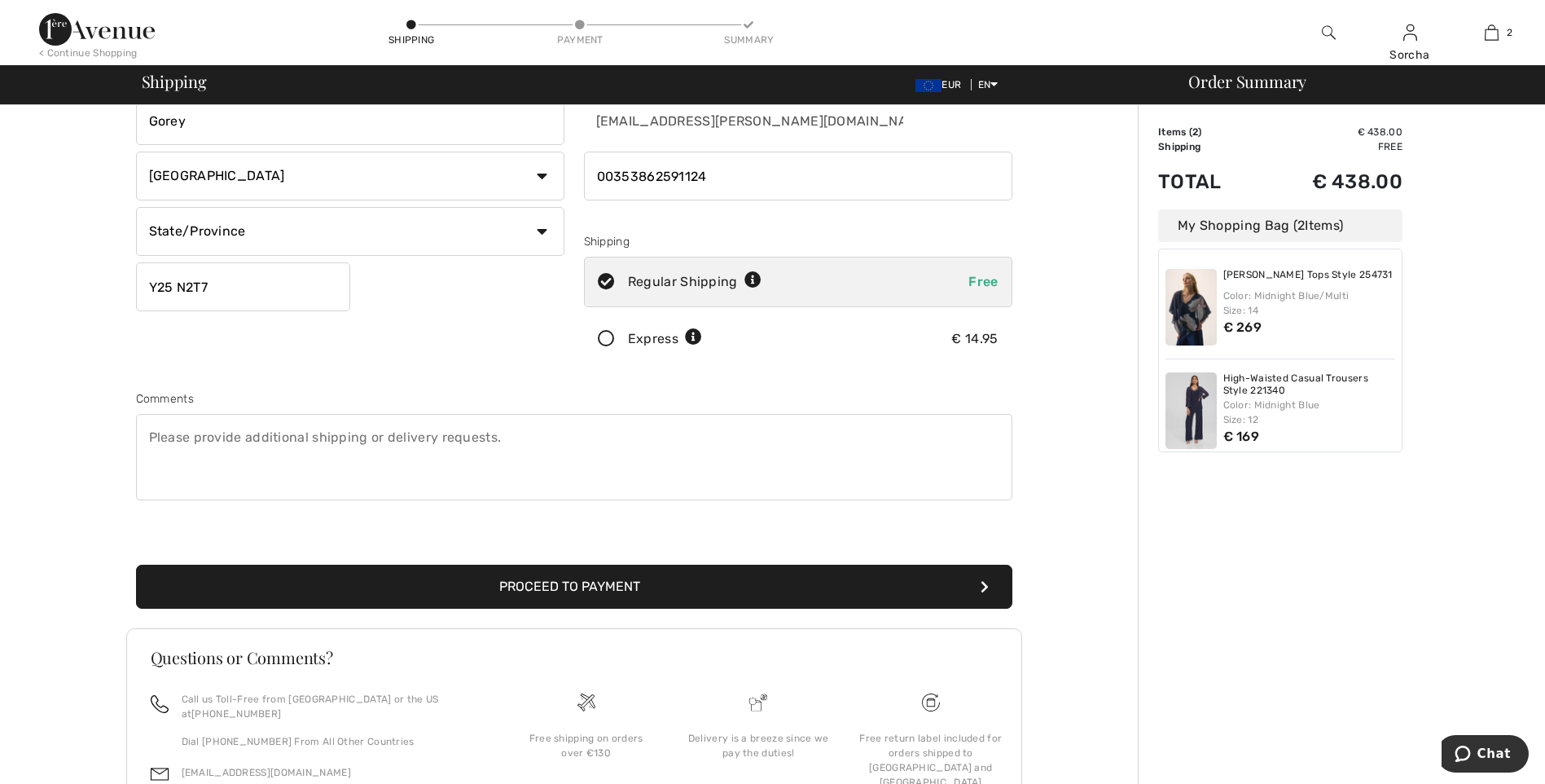
click at [606, 337] on icon at bounding box center [606, 338] width 44 height 17
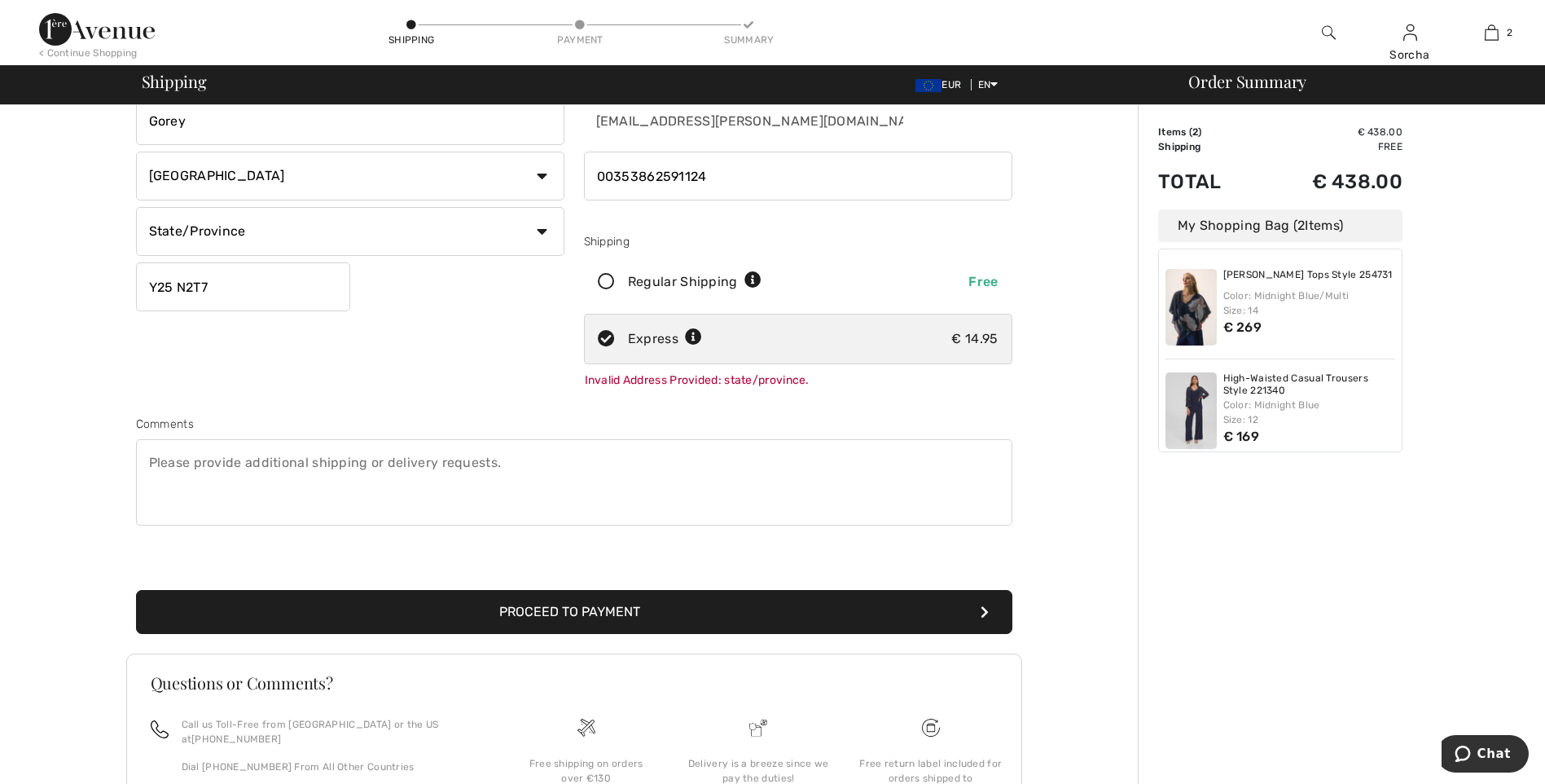
click at [530, 604] on button "Proceed to Payment" at bounding box center [574, 612] width 876 height 44
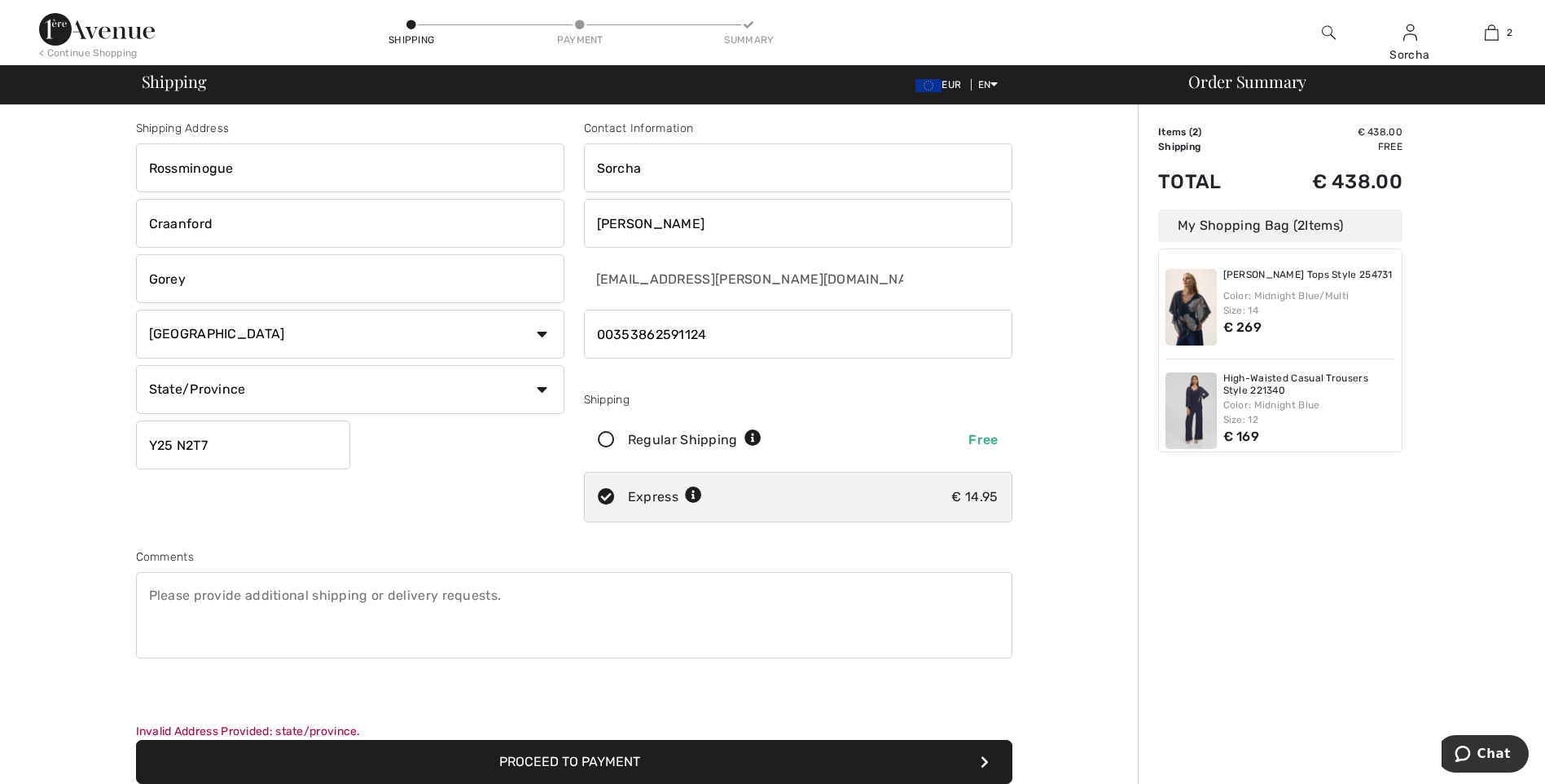
scroll to position [0, 0]
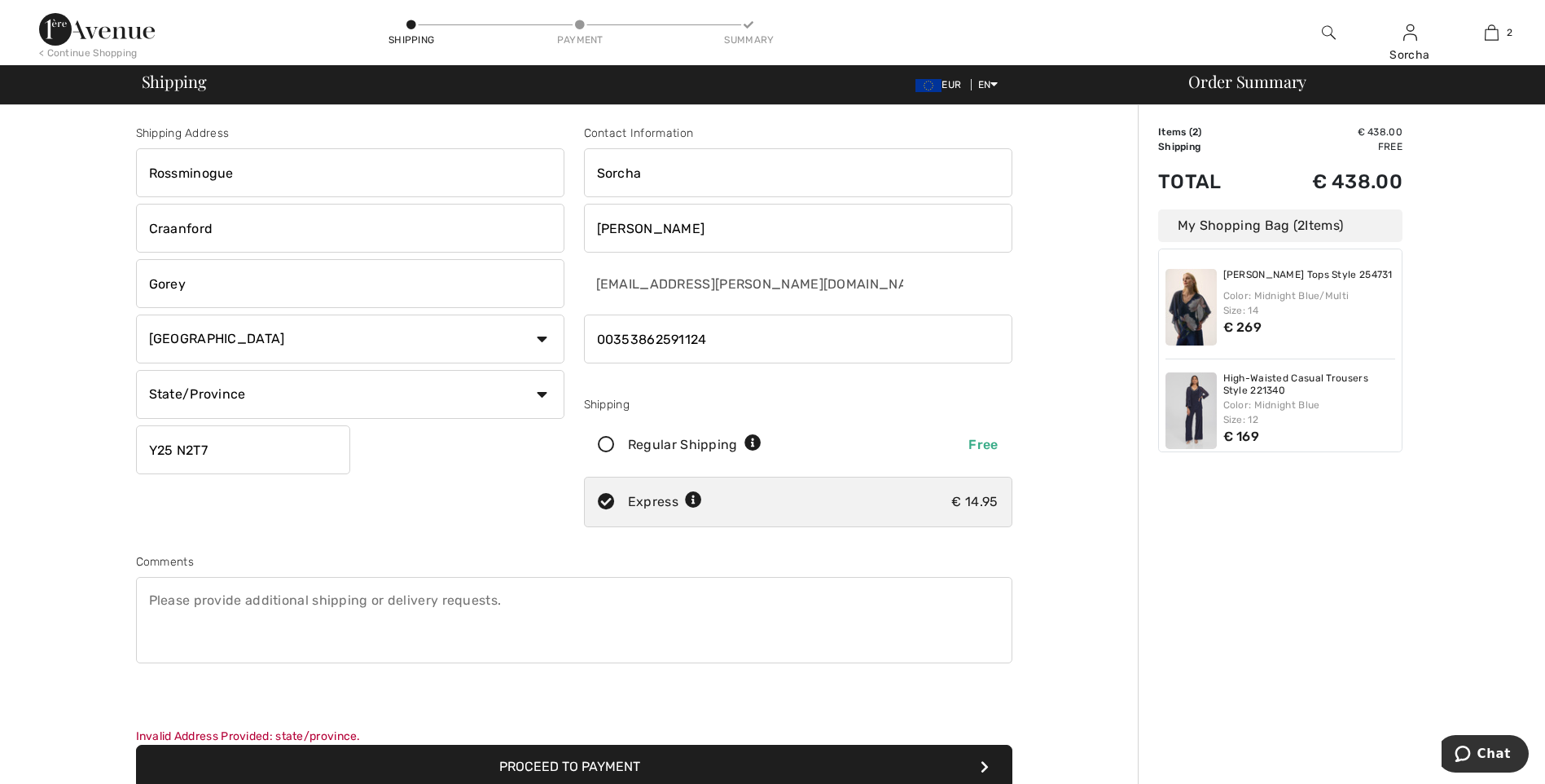
click at [539, 390] on select "State/Province Carlow Cavan Clare Cork Donegal Dublin Galway Kerry Kildare Kilk…" at bounding box center [350, 393] width 429 height 49
select select "WX"
click at [136, 369] on select "State/Province Carlow Cavan Clare Cork Donegal Dublin Galway Kerry Kildare Kilk…" at bounding box center [350, 393] width 429 height 49
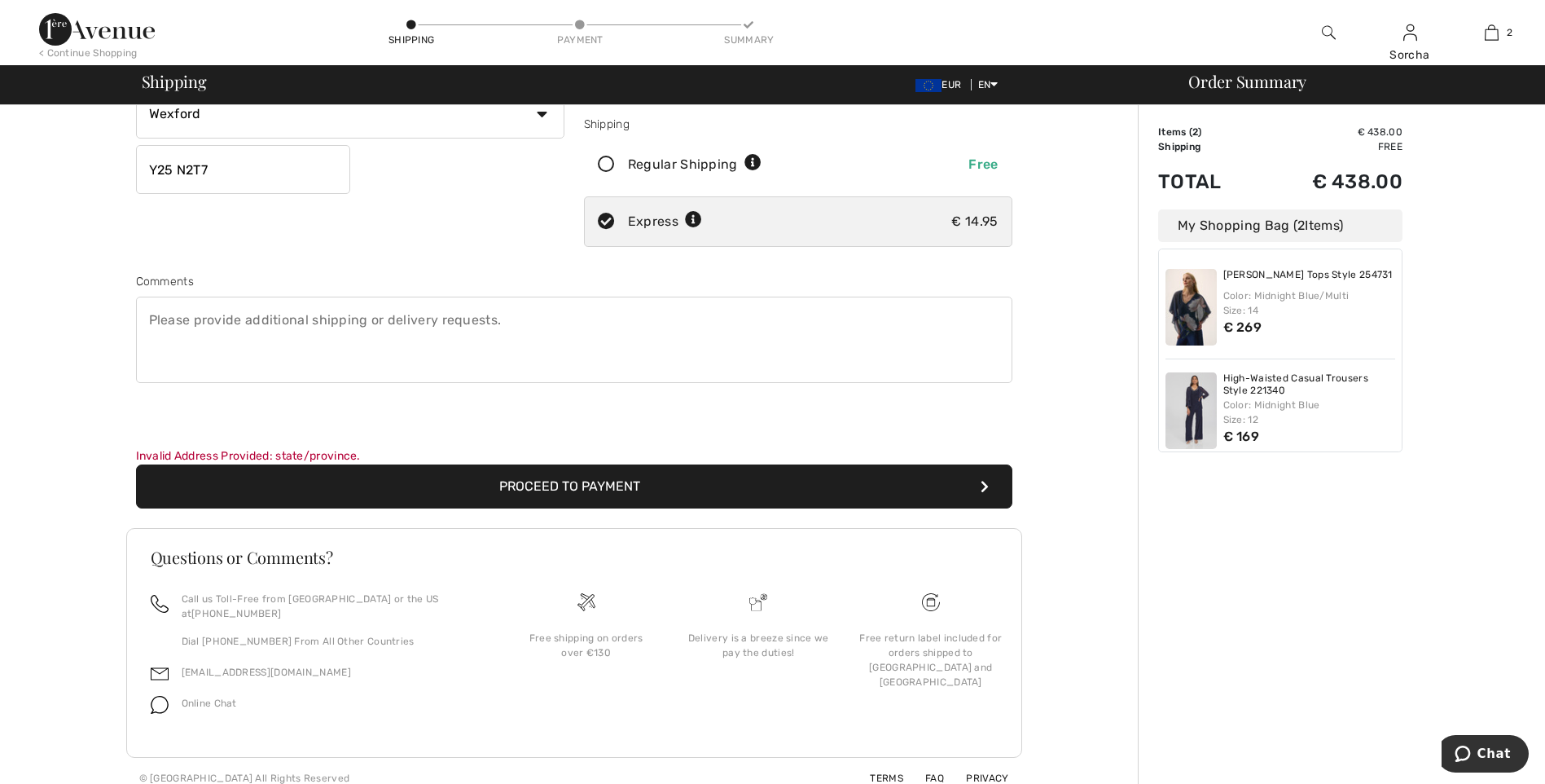
click at [574, 488] on button "Proceed to Payment" at bounding box center [574, 487] width 876 height 44
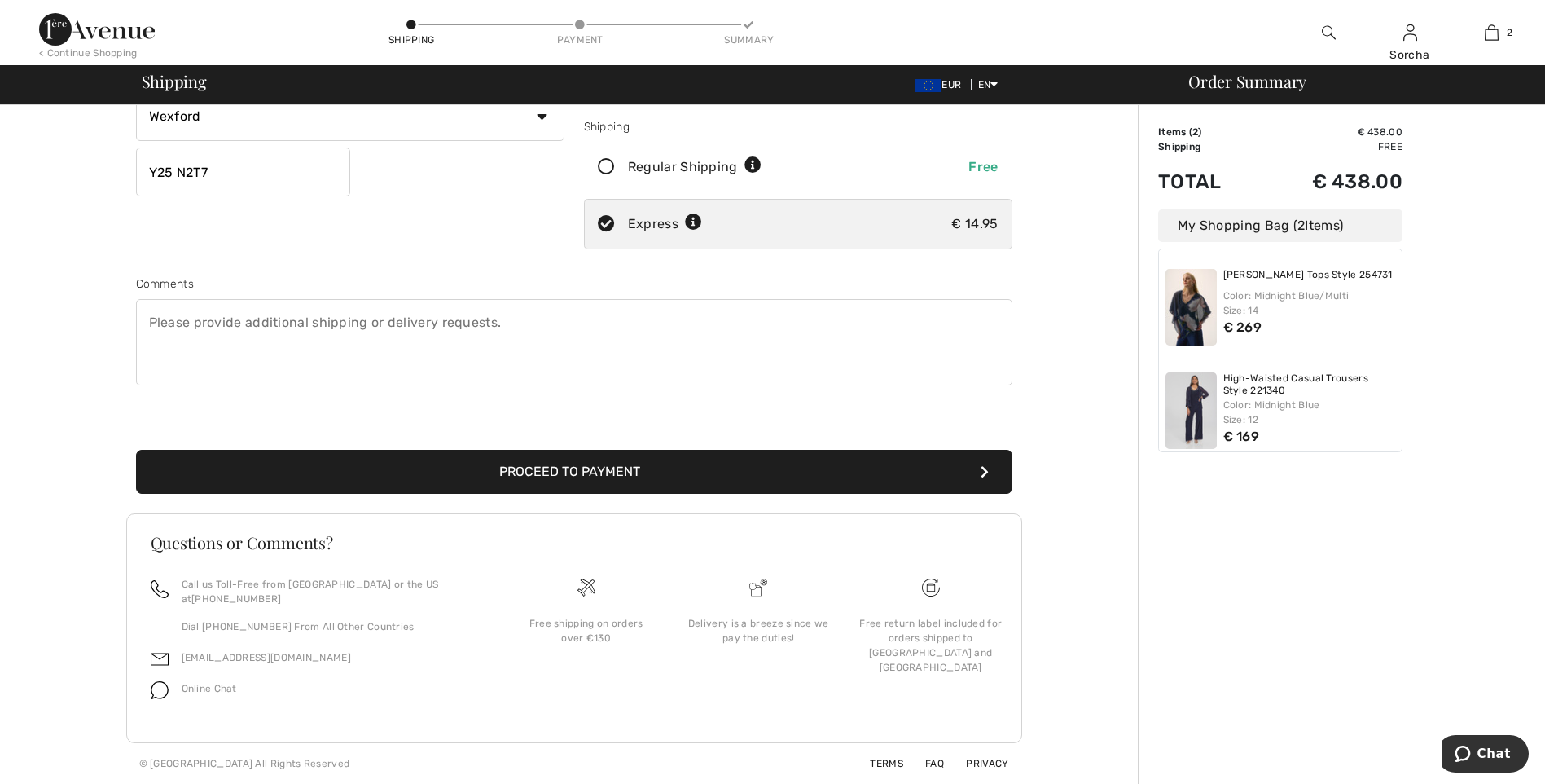
scroll to position [263, 0]
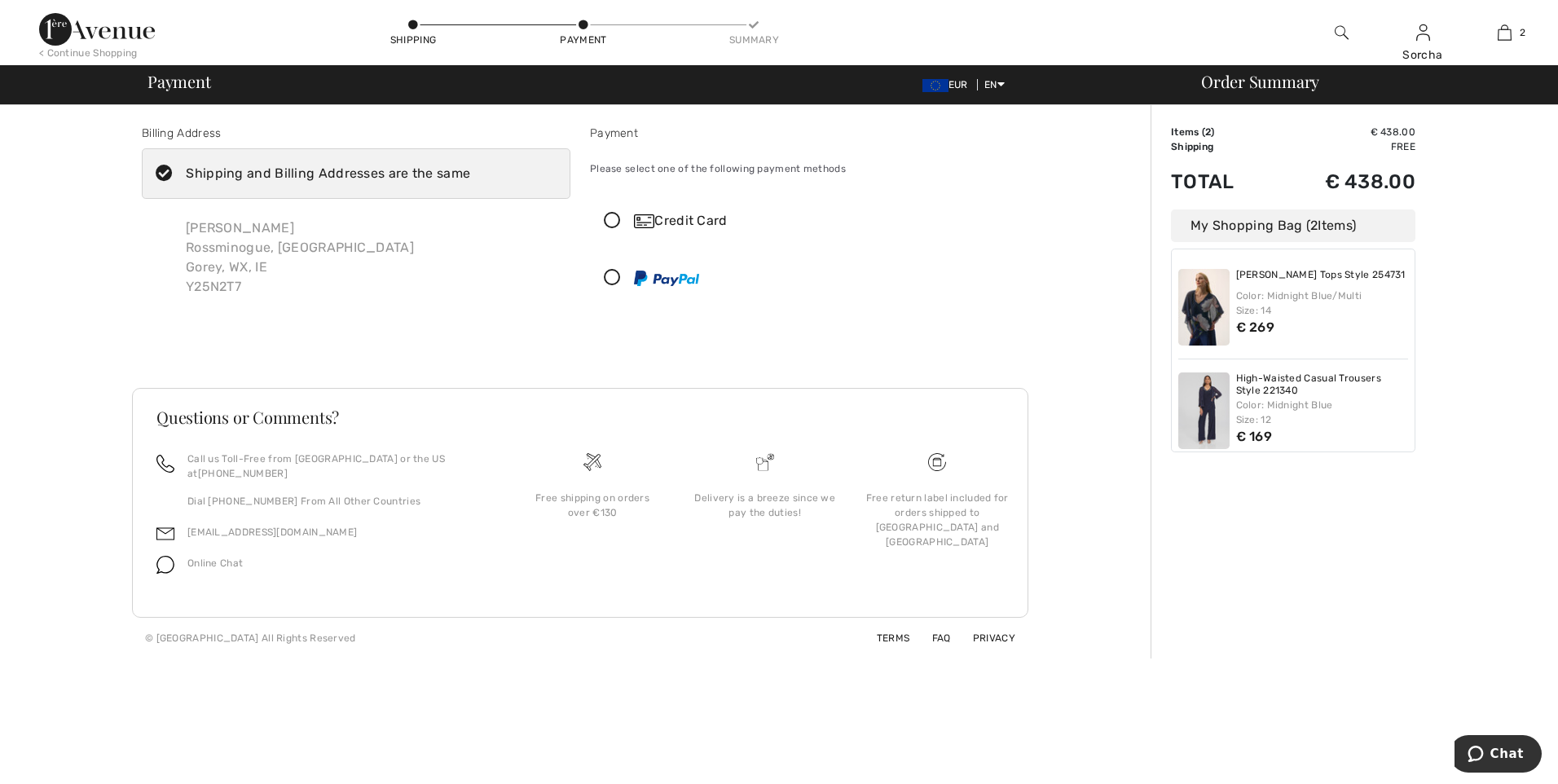
click at [613, 216] on icon at bounding box center [612, 220] width 44 height 17
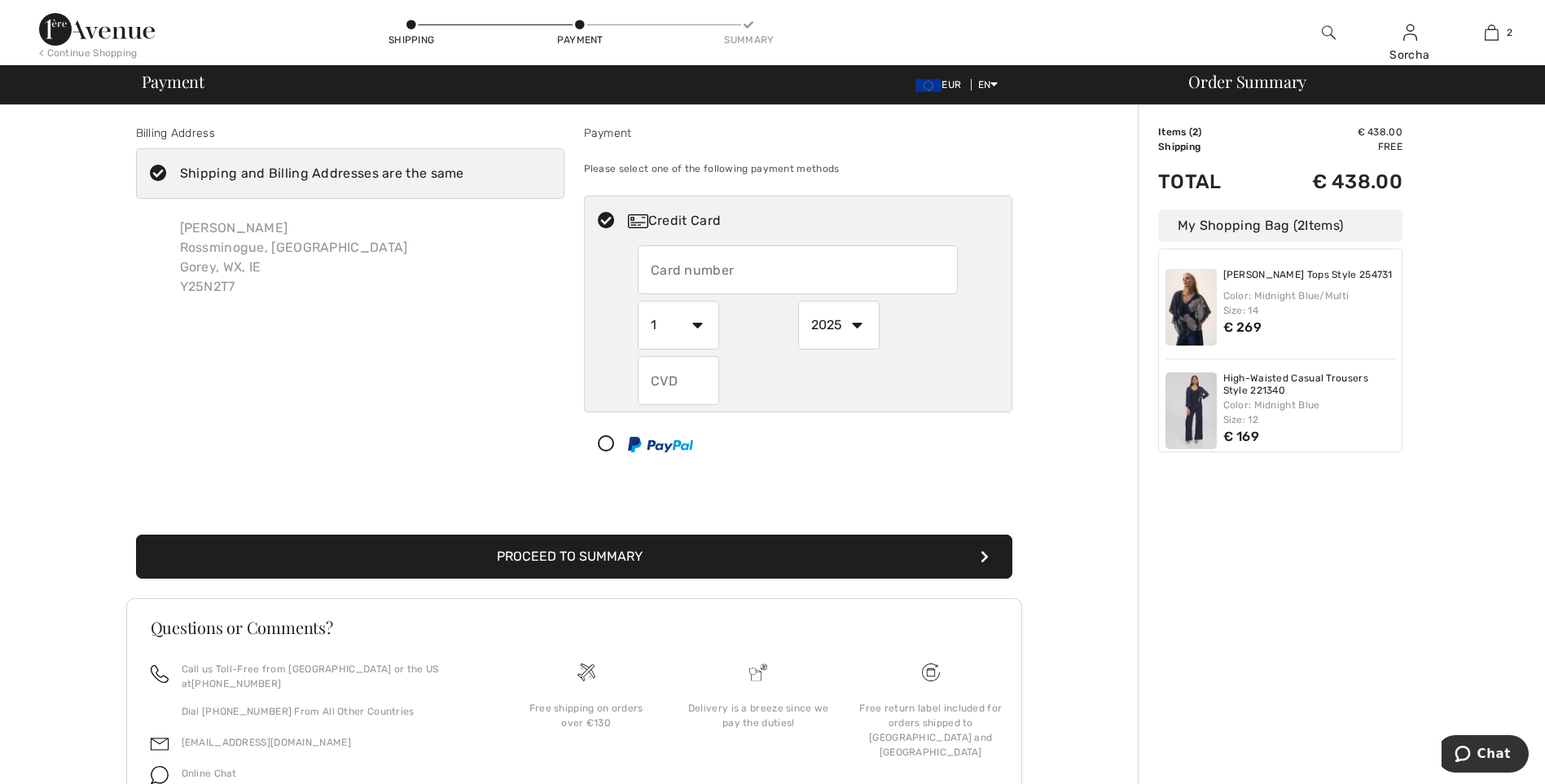
click at [676, 271] on input "text" at bounding box center [797, 269] width 321 height 49
type input "4319357031386289"
select select "10"
select select "2027"
type input "659"
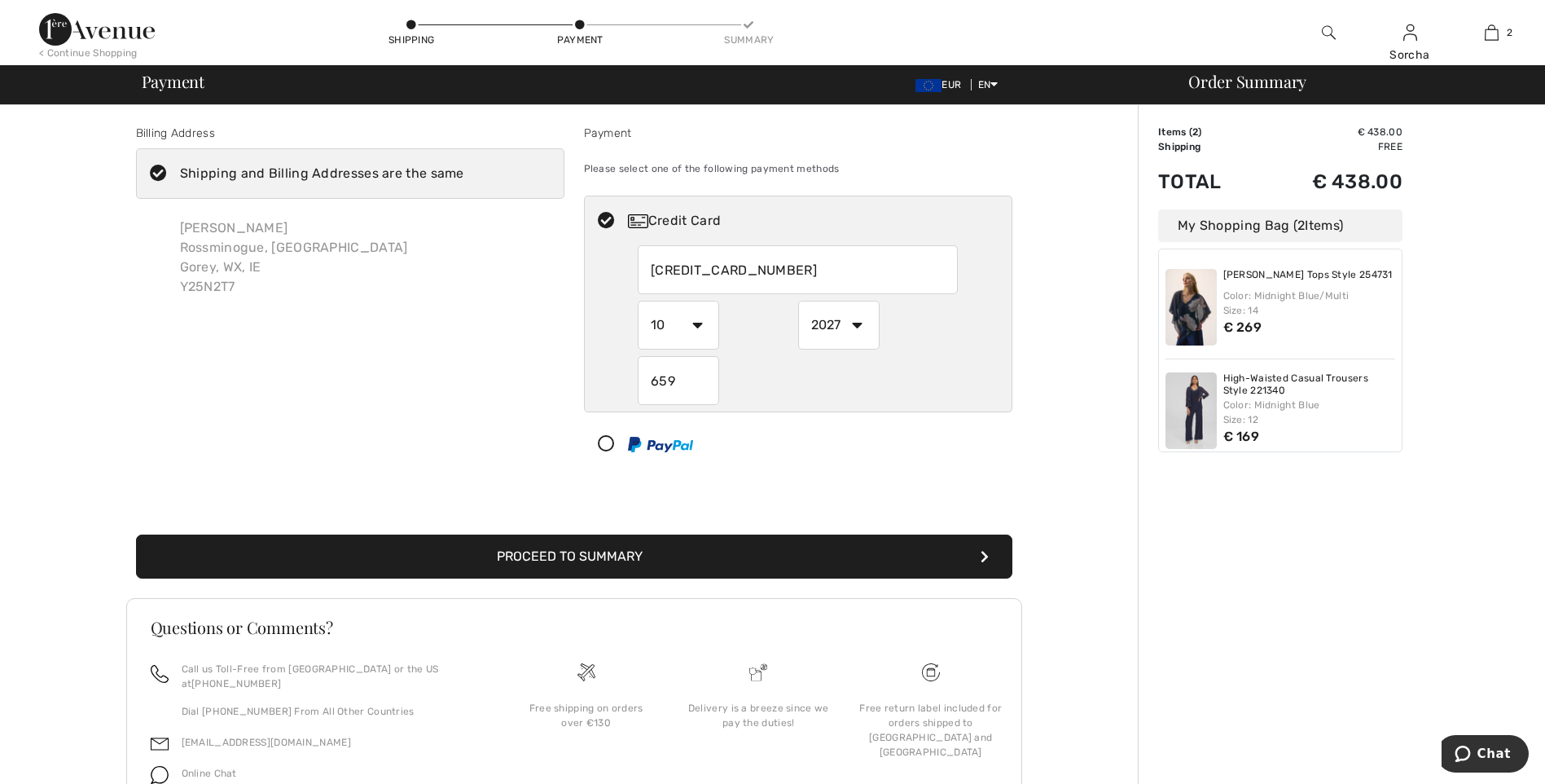
click at [573, 550] on button "Proceed to Summary" at bounding box center [574, 557] width 876 height 44
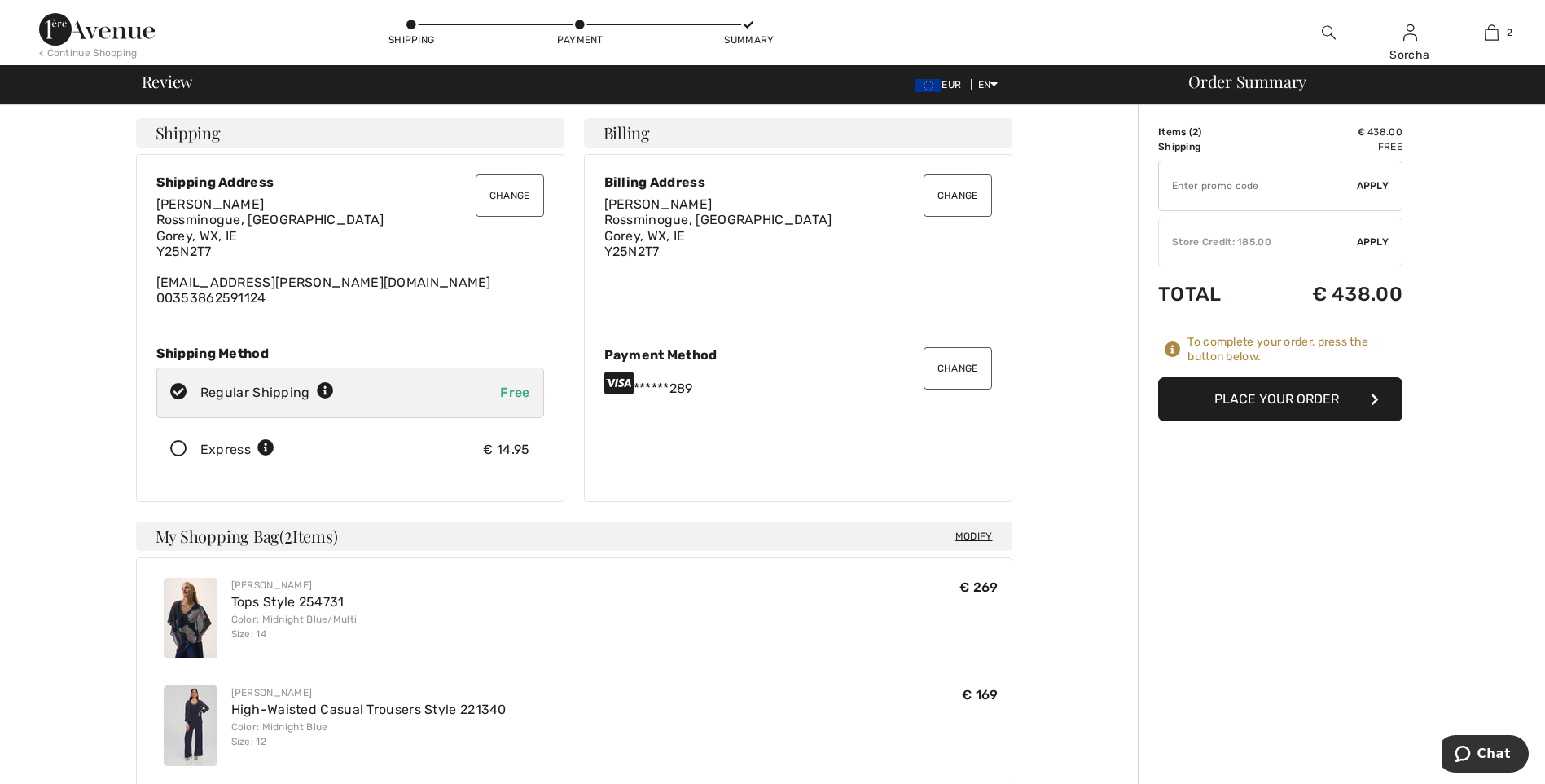
click at [1271, 388] on button "Place Your Order" at bounding box center [1280, 400] width 244 height 44
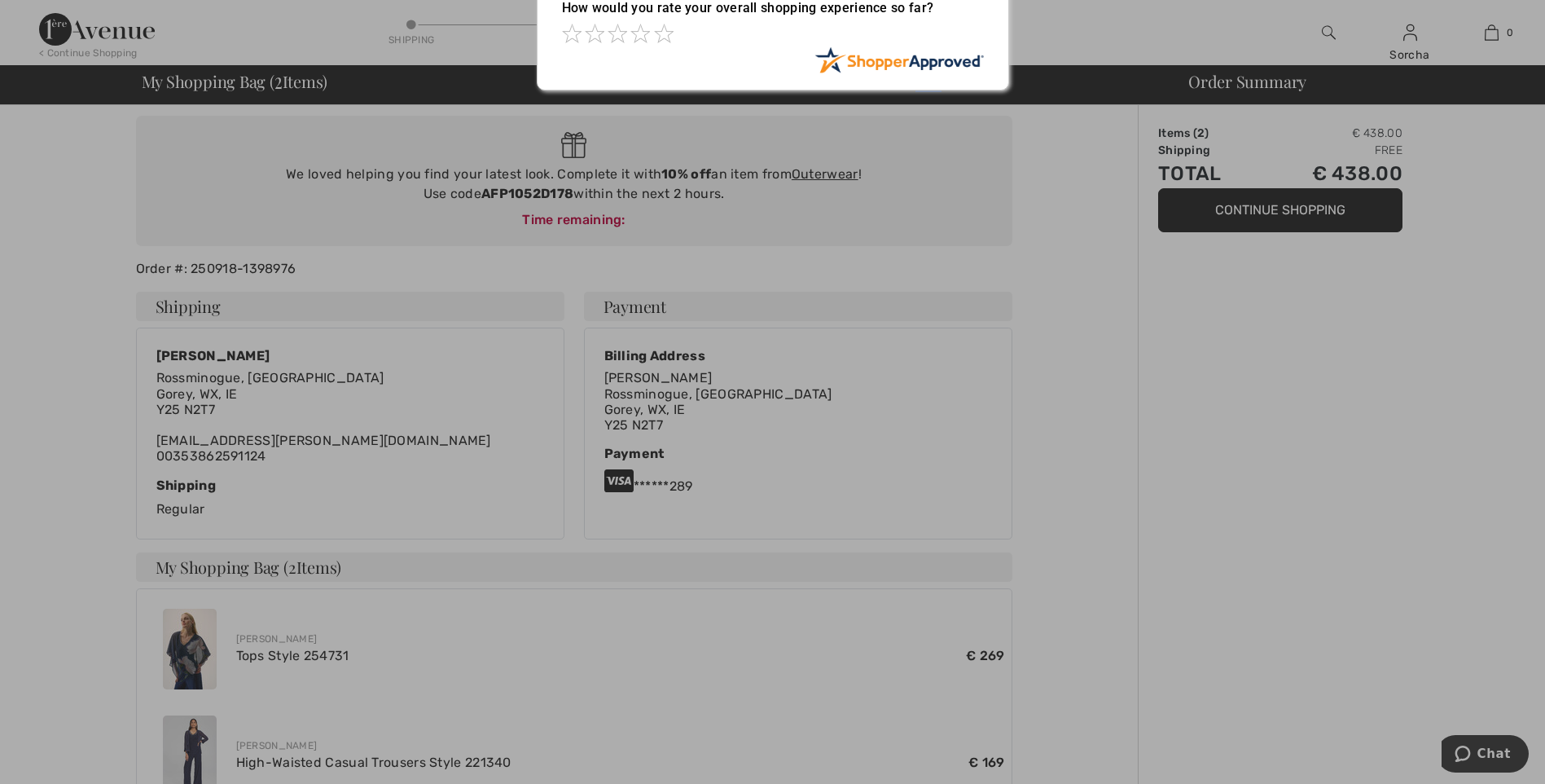
scroll to position [3, 0]
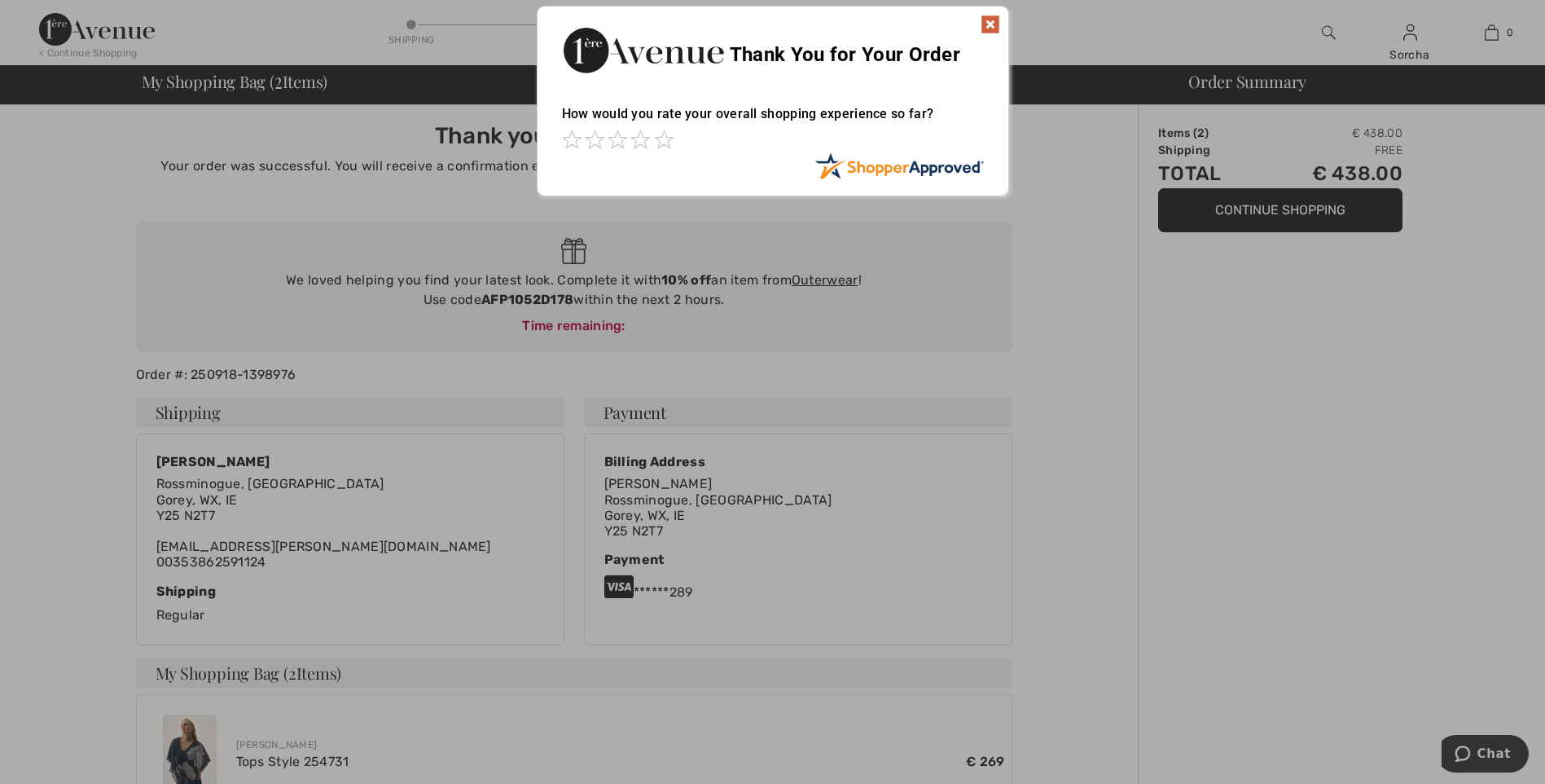
click at [1290, 214] on div at bounding box center [772, 392] width 1545 height 784
click at [987, 24] on img at bounding box center [991, 25] width 20 height 20
